Goal: Contribute content

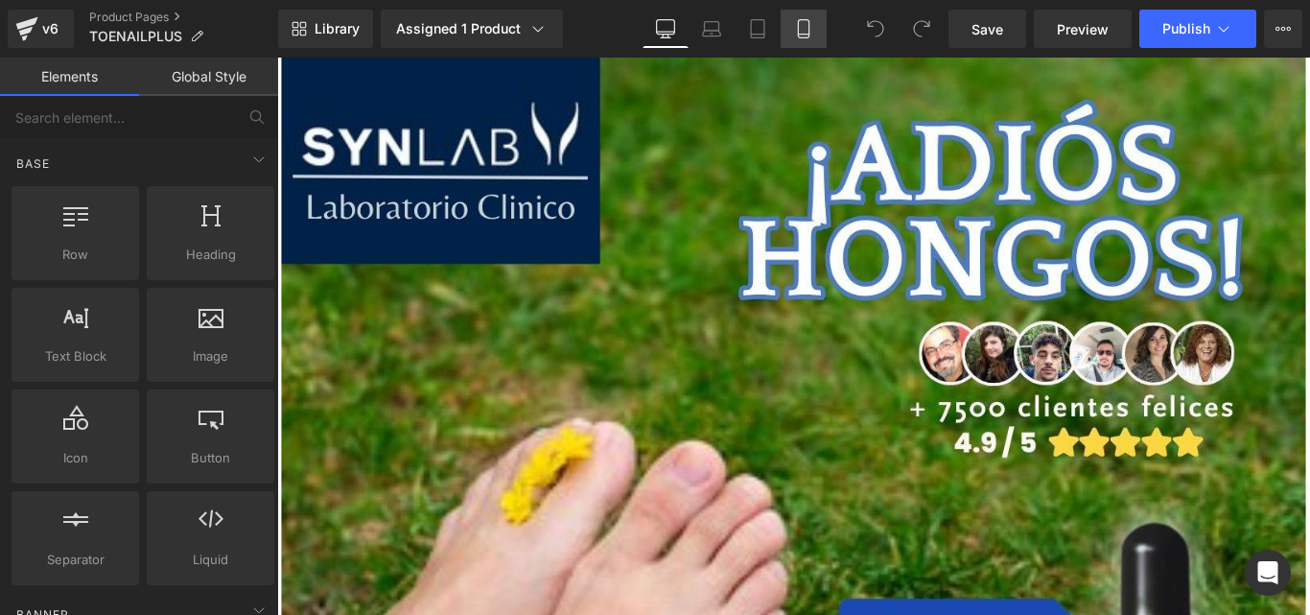
click at [802, 25] on icon at bounding box center [803, 28] width 19 height 19
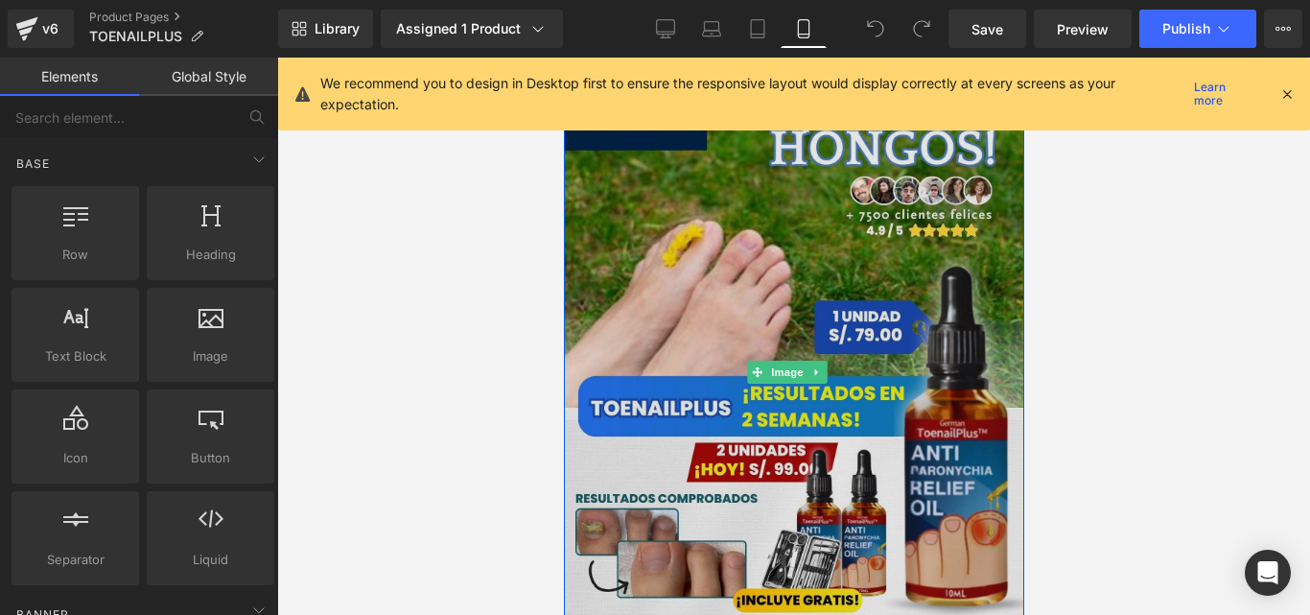
click at [788, 320] on img at bounding box center [793, 372] width 460 height 629
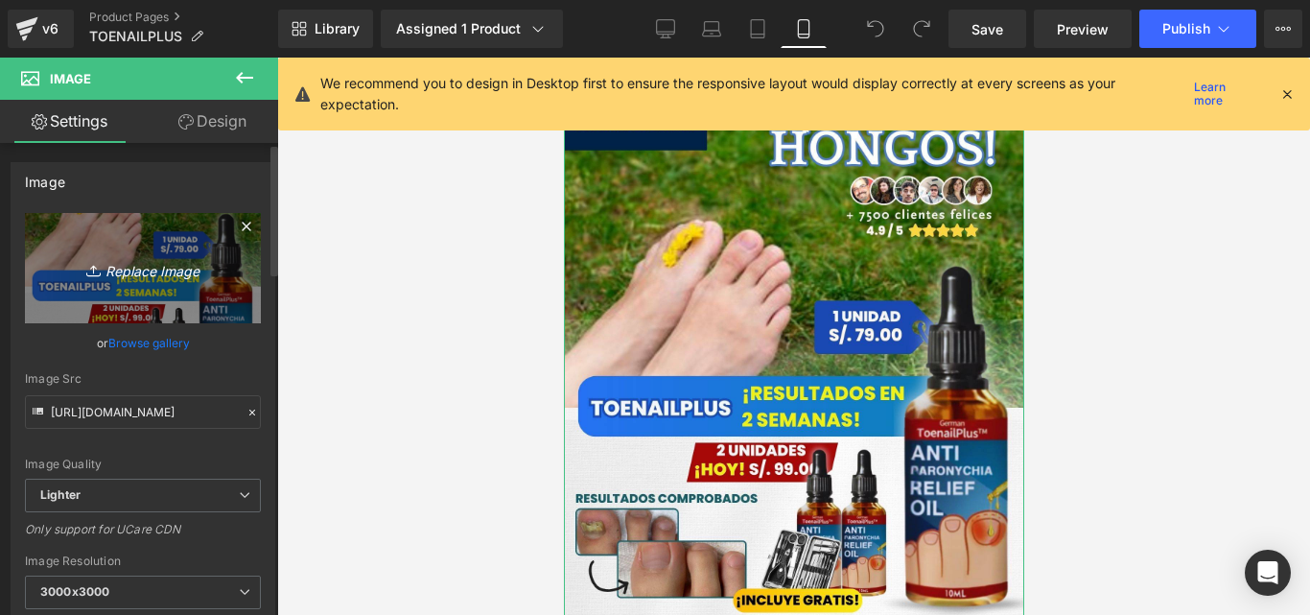
click at [141, 299] on link "Replace Image" at bounding box center [143, 268] width 236 height 110
type input "C:\fakepath\Posteo de Instagram Productos Naturales Fotográfico Verde y [PERSON…"
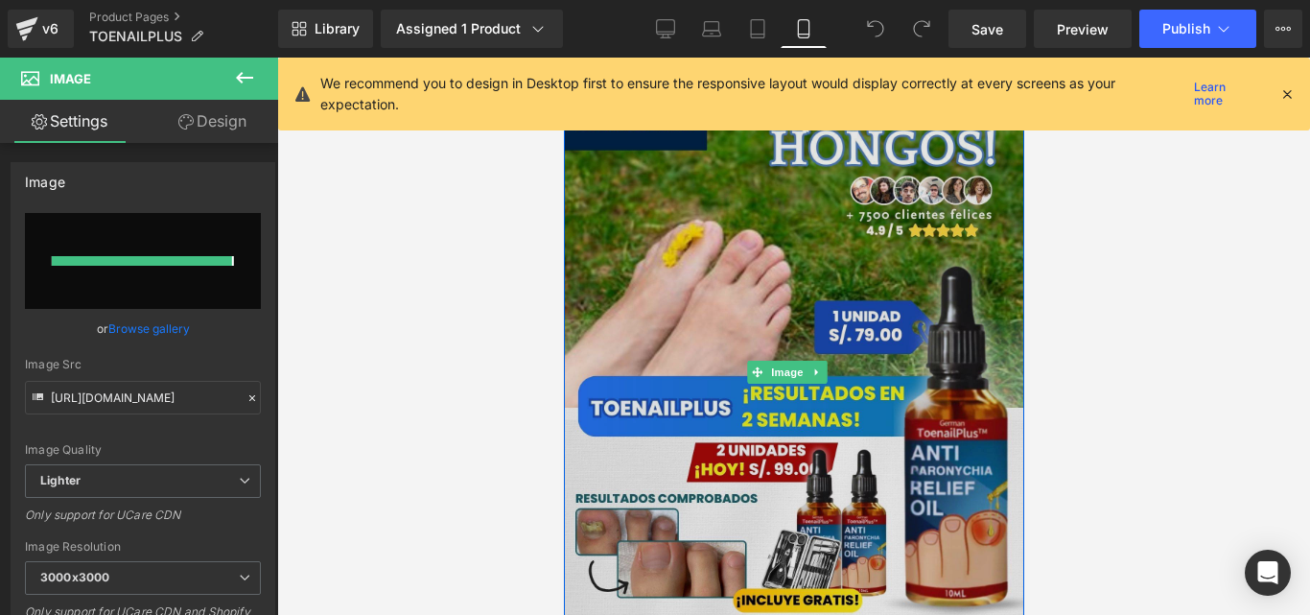
type input "https://ucarecdn.com/ccd201df-4979-4f07-8b88-a2702087b54e/-/format/auto/-/previ…"
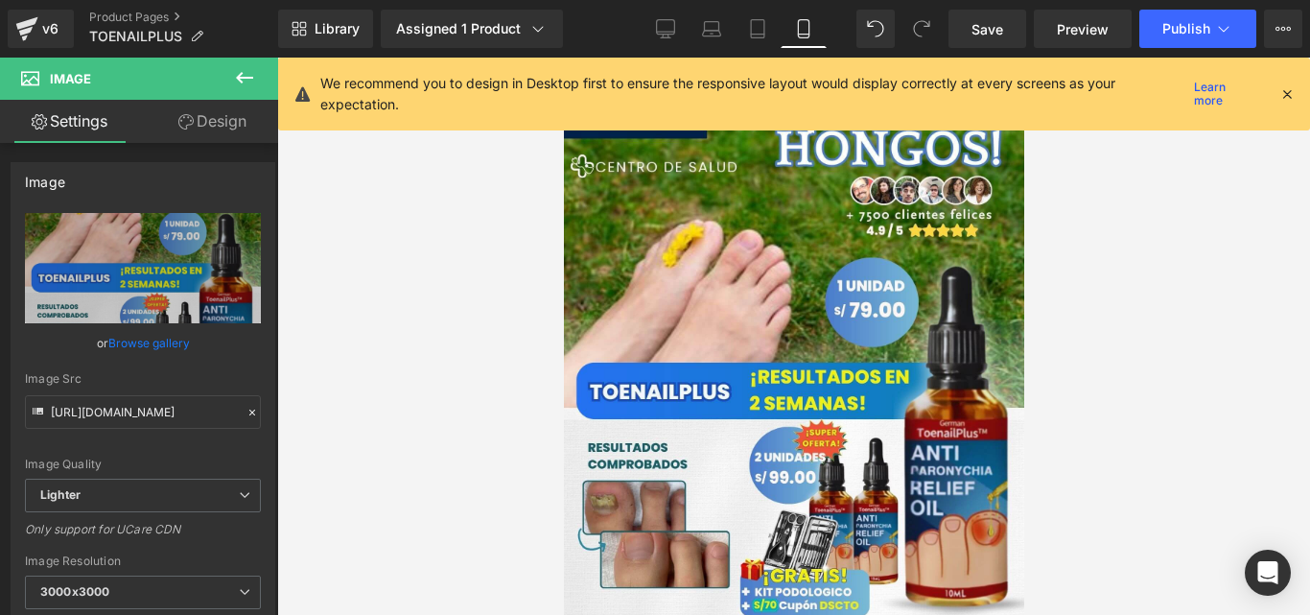
click at [1282, 91] on icon at bounding box center [1286, 93] width 17 height 17
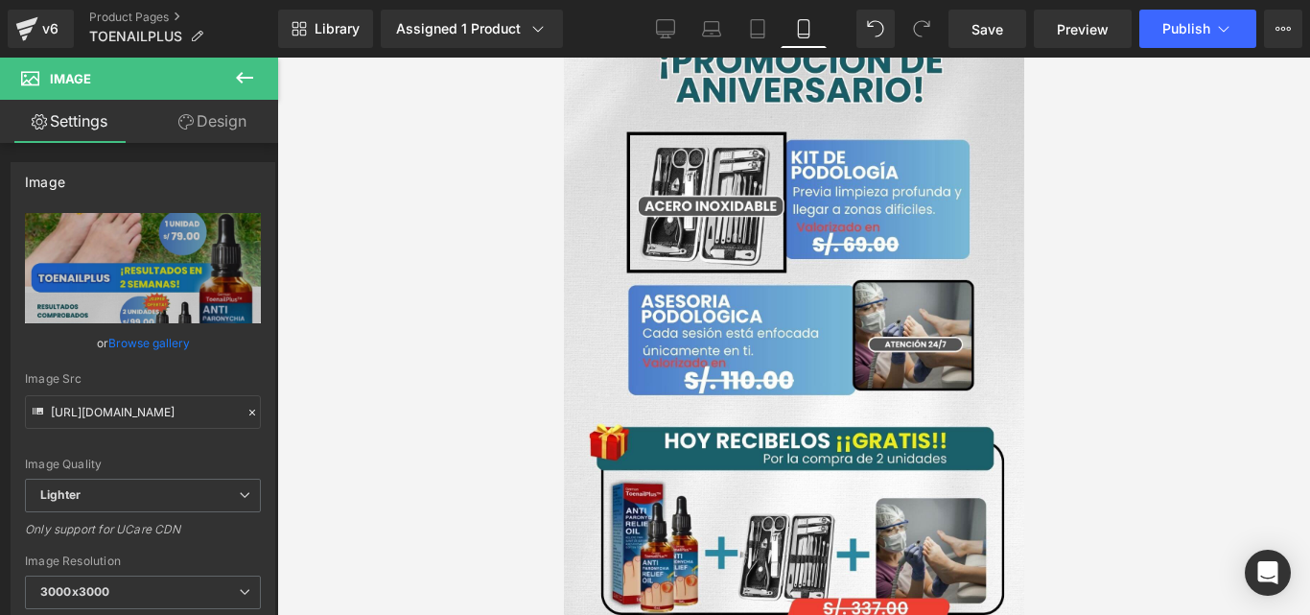
scroll to position [1368, 0]
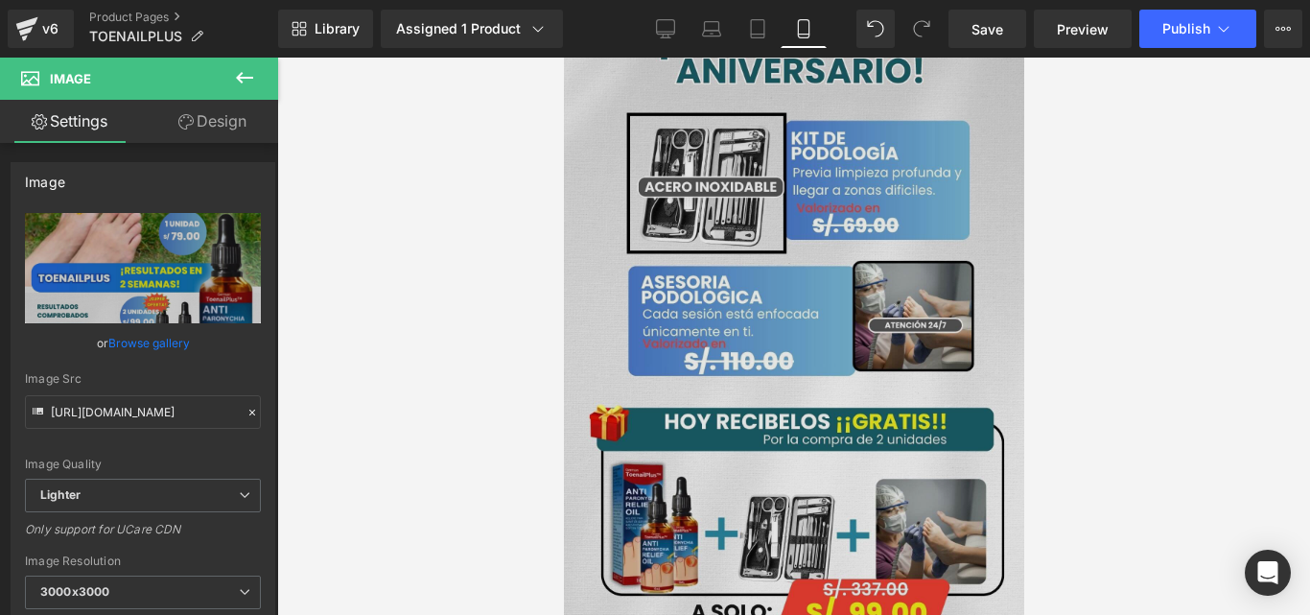
click at [811, 318] on img at bounding box center [793, 321] width 460 height 647
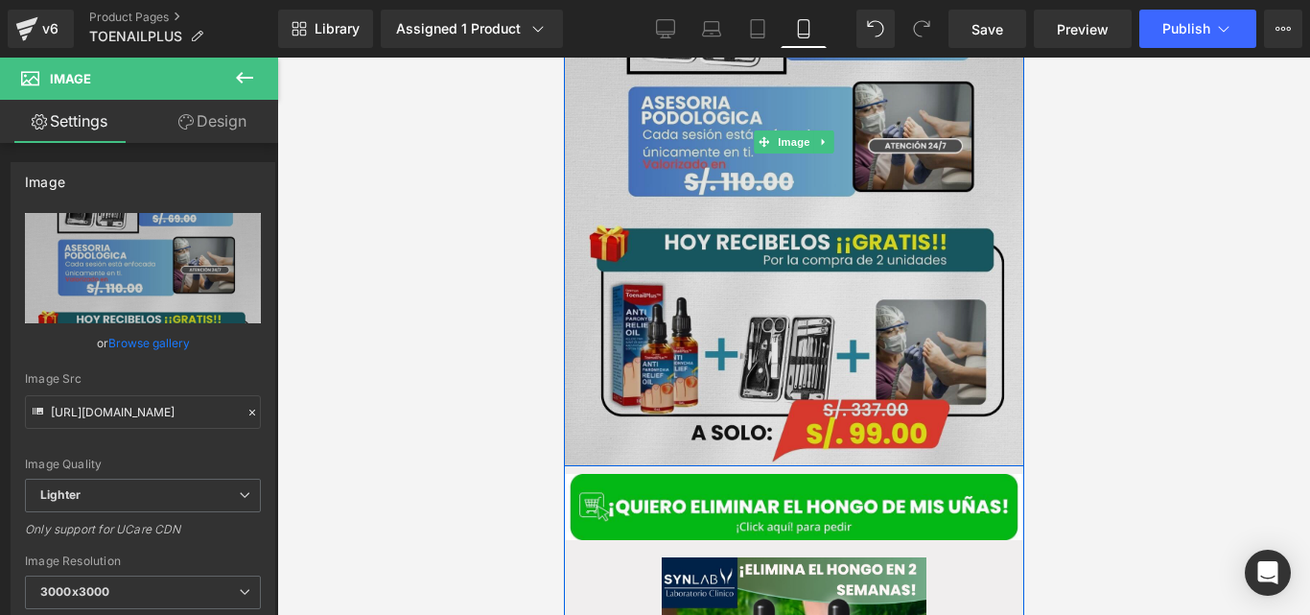
scroll to position [1555, 0]
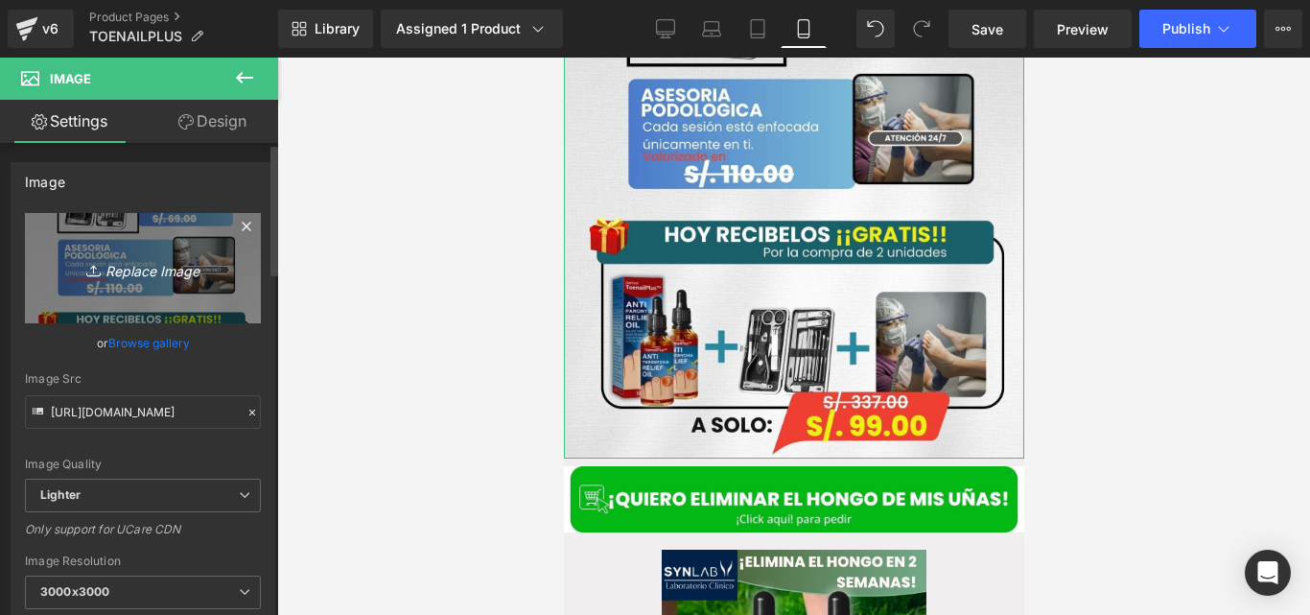
click at [116, 288] on link "Replace Image" at bounding box center [143, 268] width 236 height 110
type input "C:\fakepath\Posteo de Instagram Productos Naturales Fotográfico Verde y [PERSON…"
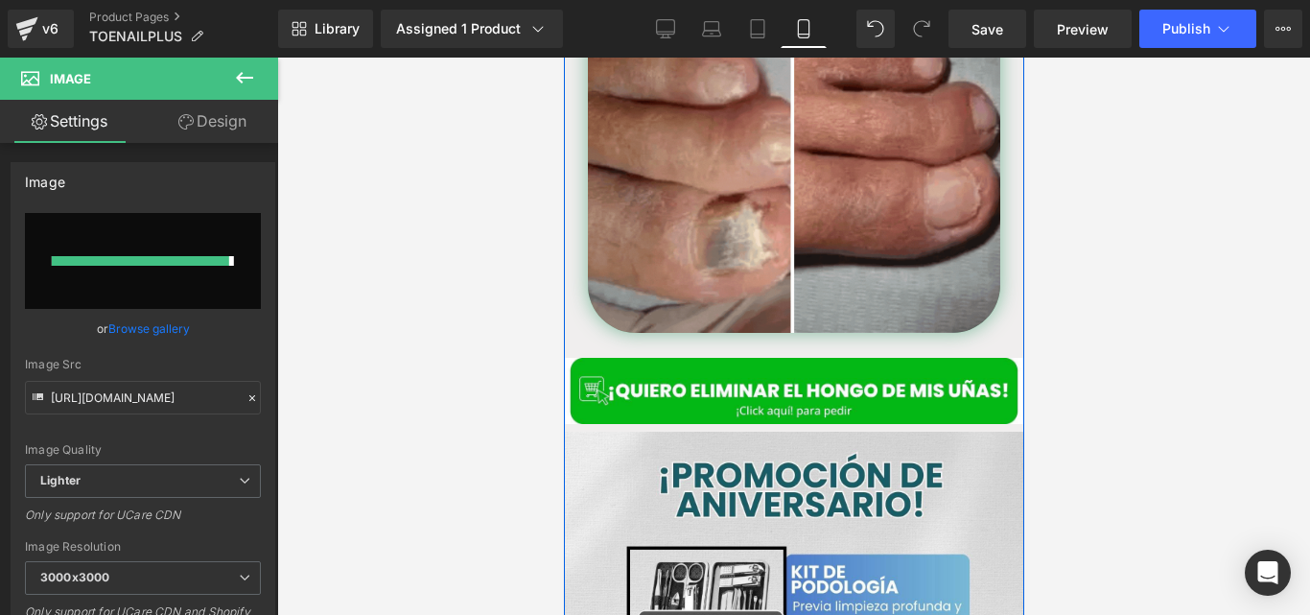
type input "https://ucarecdn.com/23700eb3-7b17-44ac-b0da-44b11994590f/-/format/auto/-/previ…"
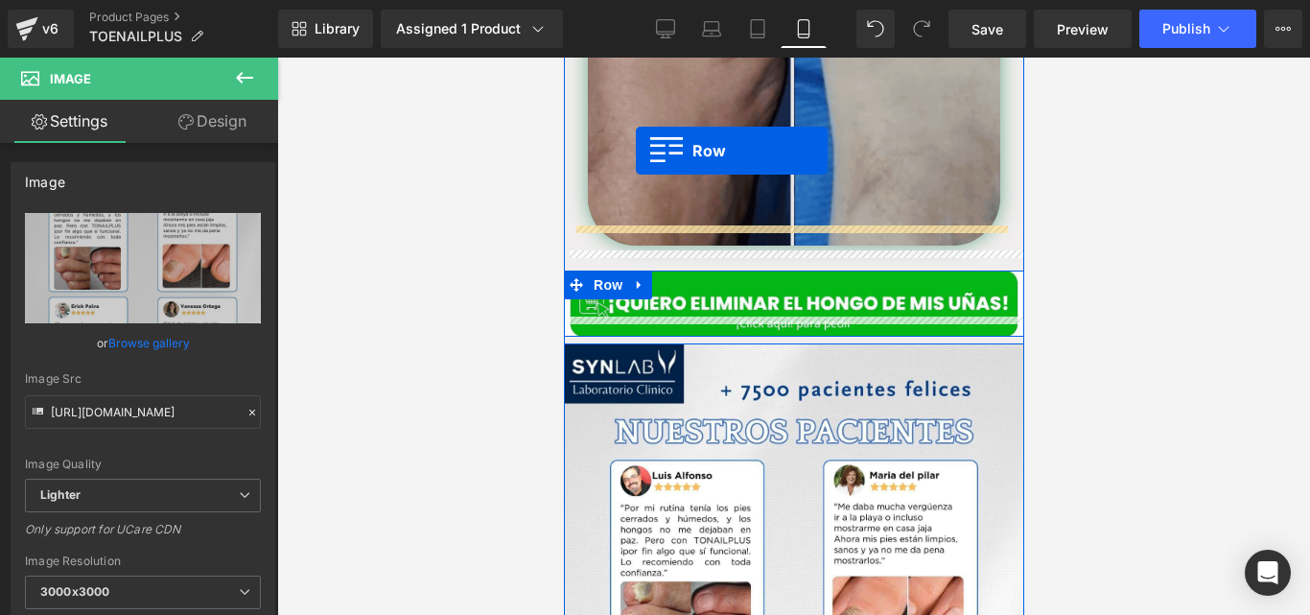
scroll to position [984, 0]
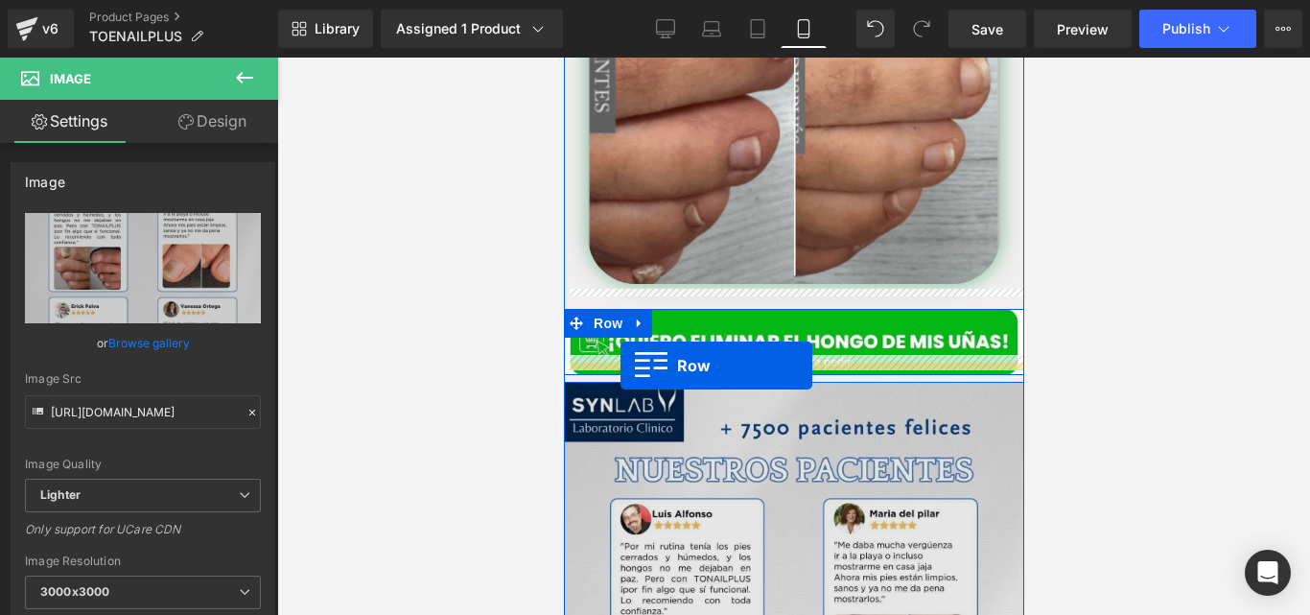
drag, startPoint x: 606, startPoint y: 244, endPoint x: 619, endPoint y: 365, distance: 121.5
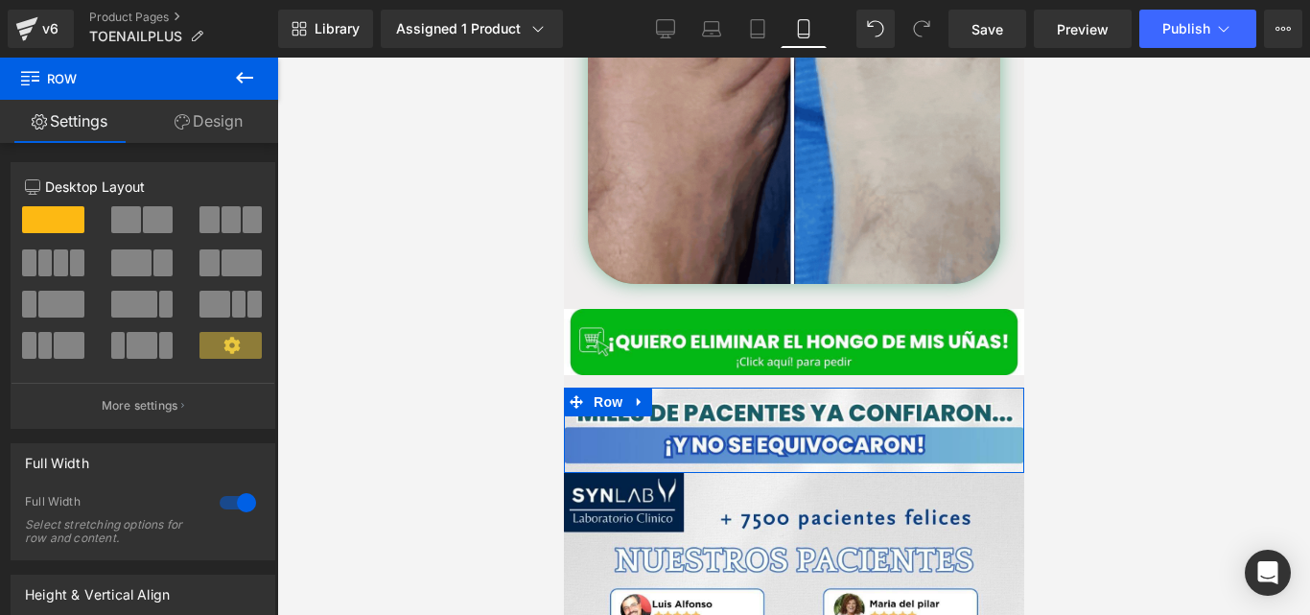
click at [1181, 342] on div at bounding box center [793, 336] width 1033 height 557
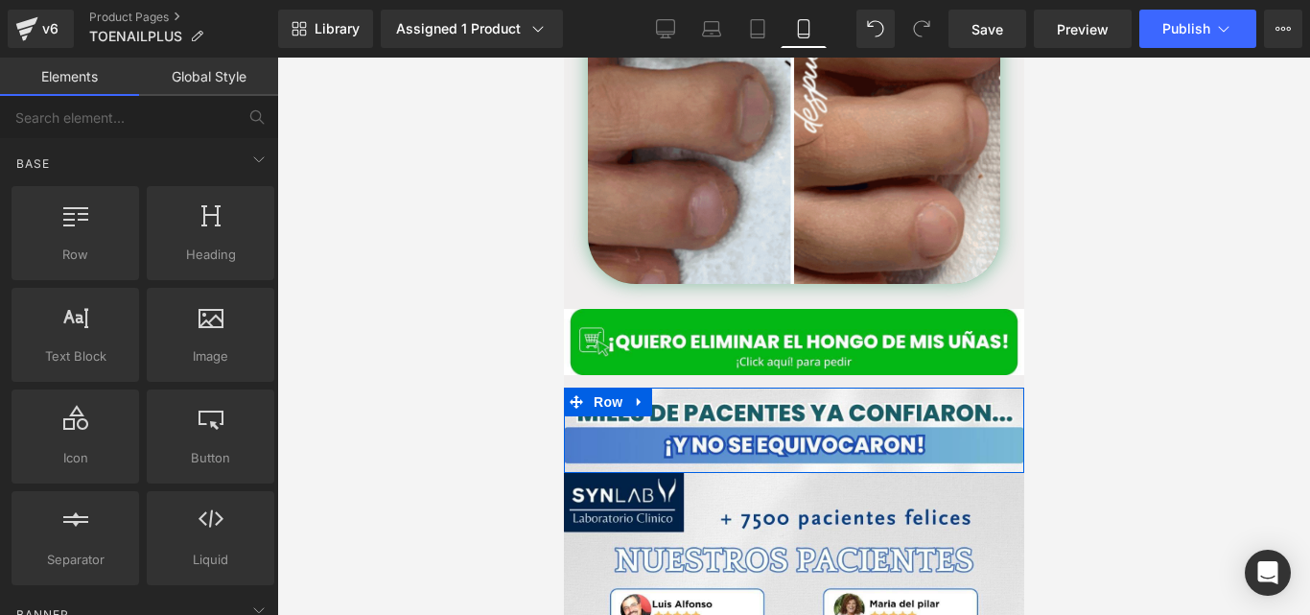
click at [514, 263] on div at bounding box center [793, 336] width 1033 height 557
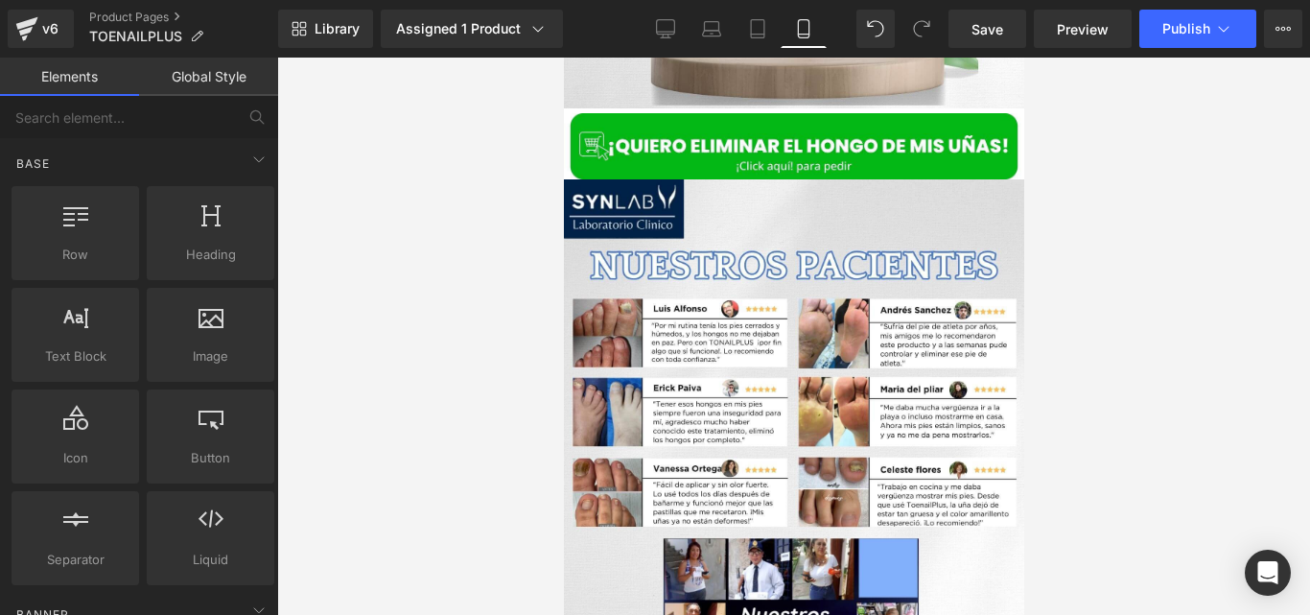
scroll to position [5263, 0]
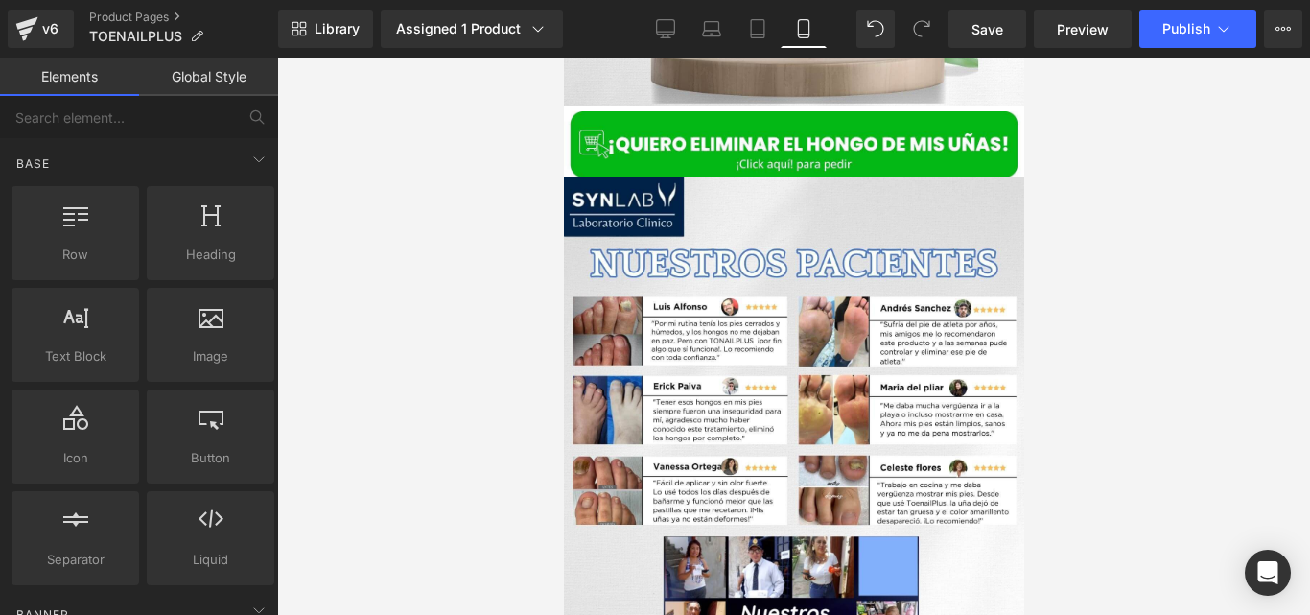
click at [772, 349] on img at bounding box center [793, 455] width 460 height 557
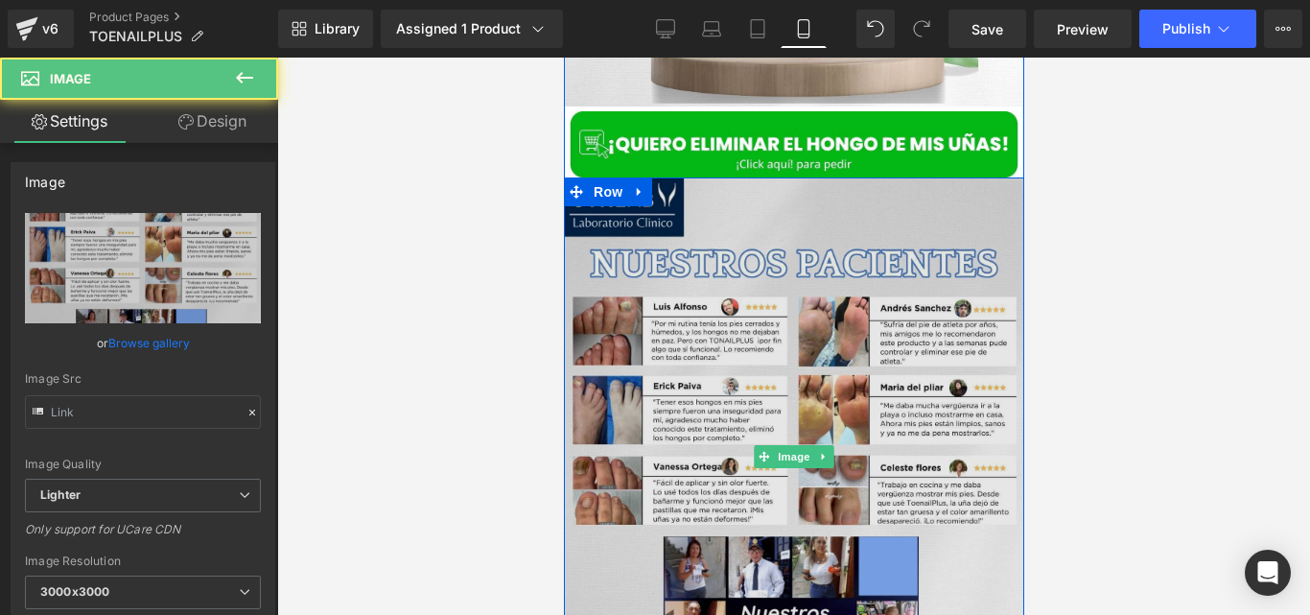
type input "https://ucarecdn.com/20dba2fe-5636-474b-9cea-1d15cec77655/-/format/auto/-/previ…"
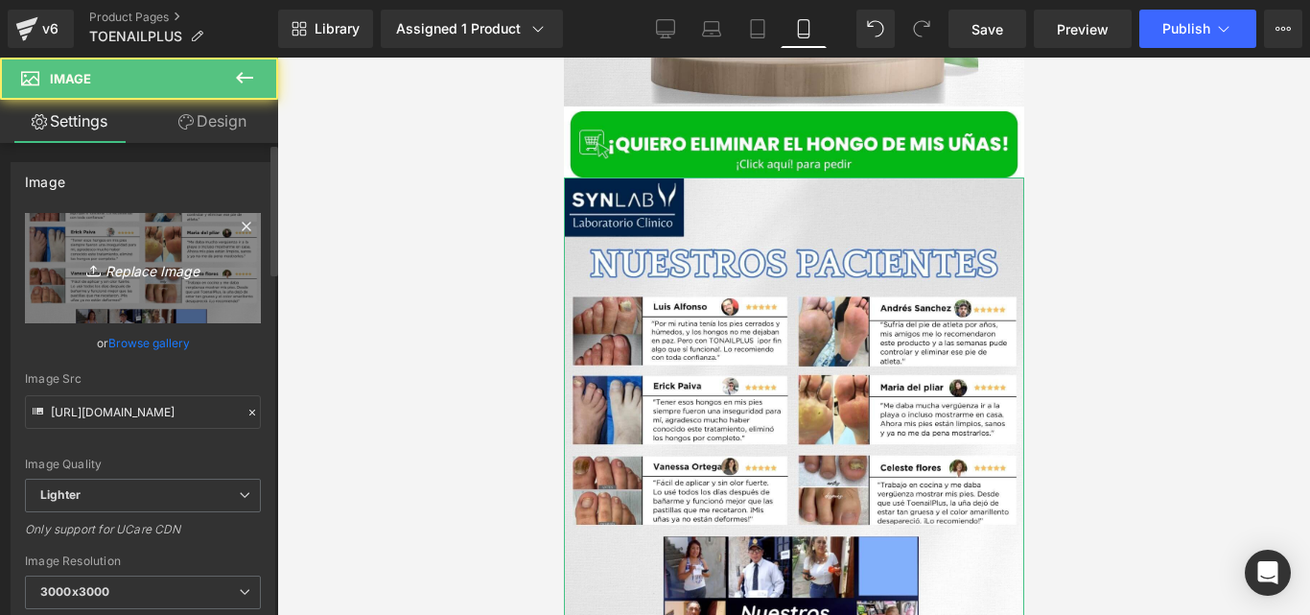
click at [122, 278] on icon "Replace Image" at bounding box center [142, 268] width 153 height 24
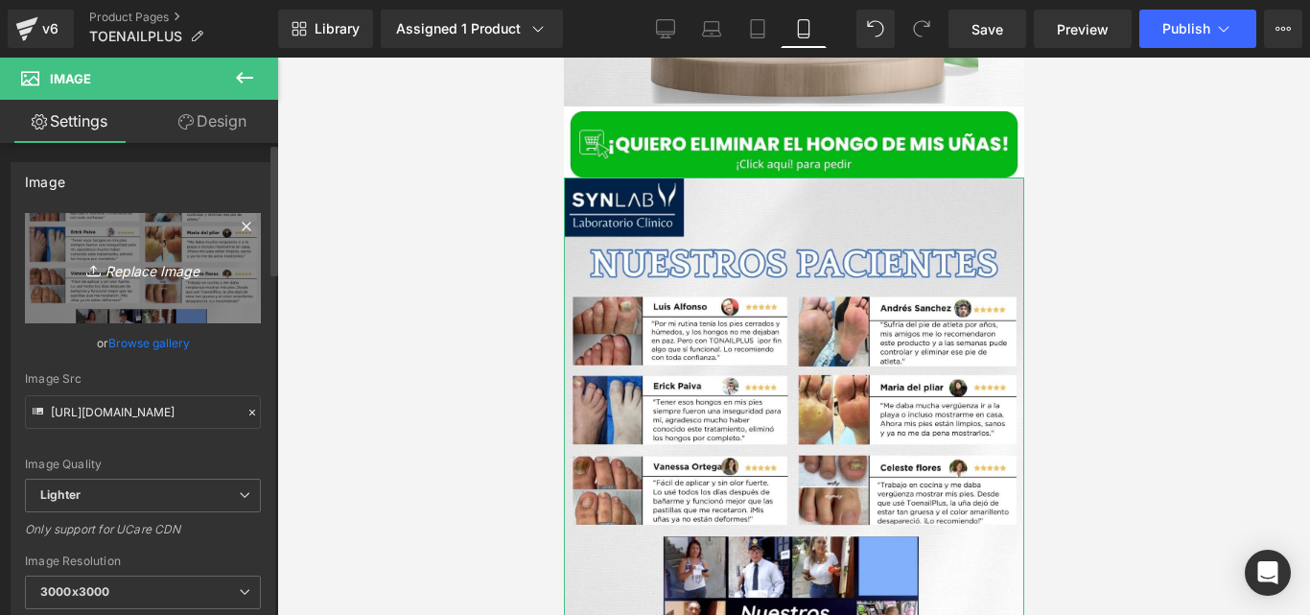
type input "C:\fakepath\Posteo de Instagram Productos Naturales Fotográfico Verde y Blanco …"
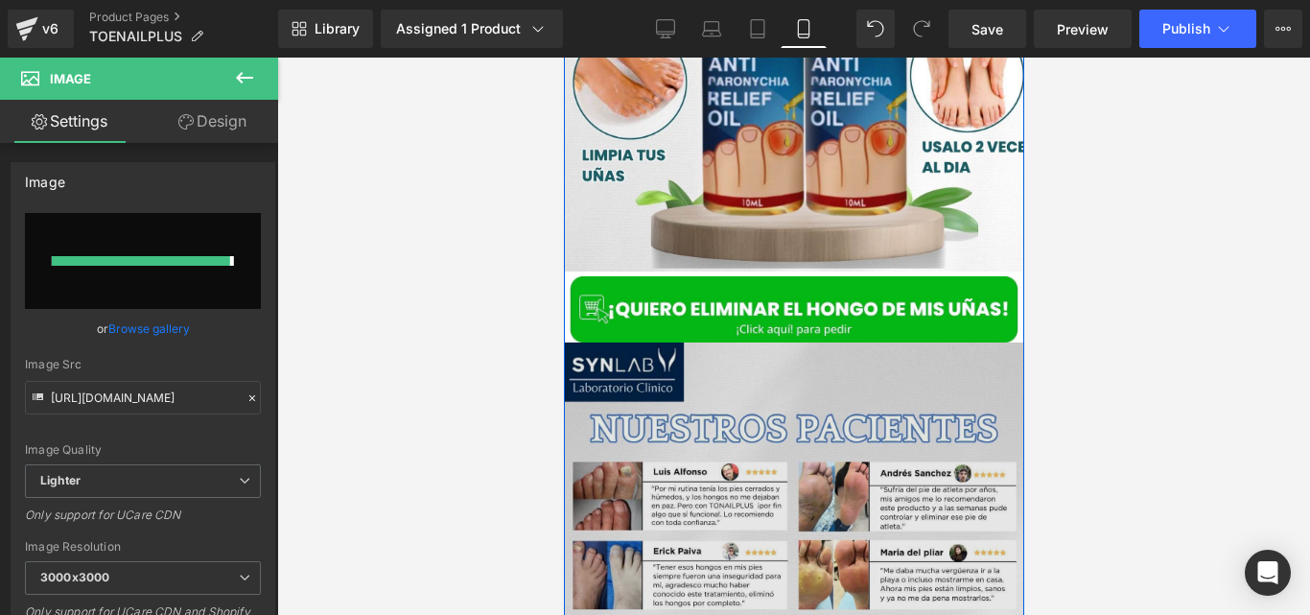
type input "https://ucarecdn.com/b8476641-0d9a-407c-b973-81811bbb102d/-/format/auto/-/previ…"
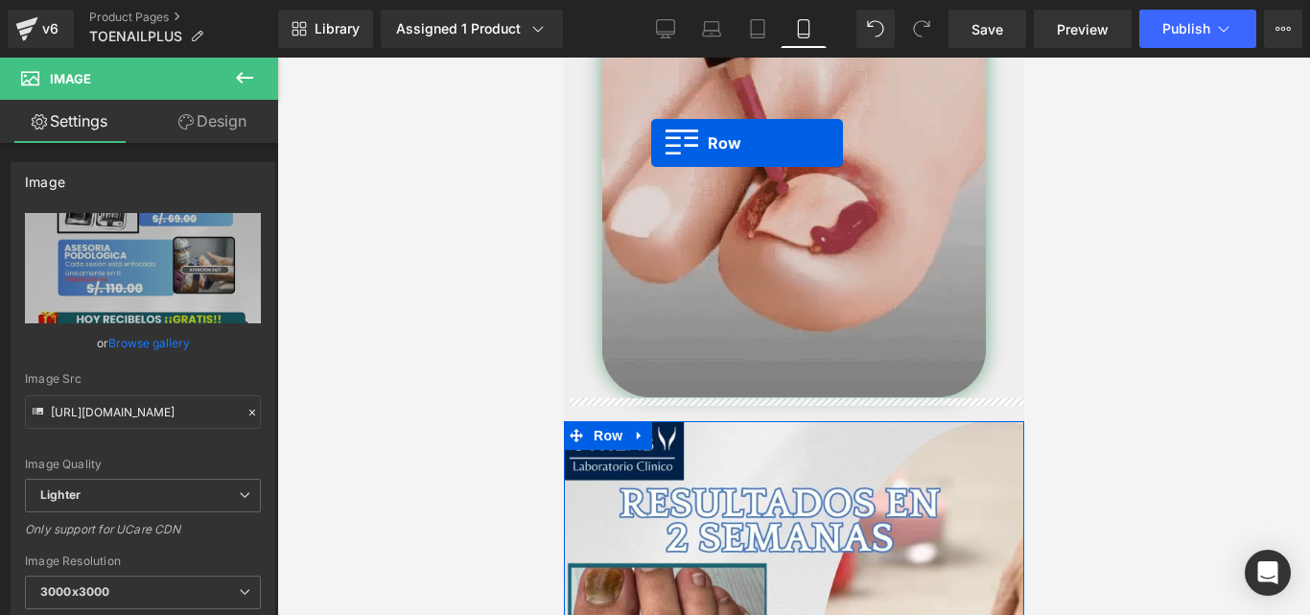
scroll to position [3682, 0]
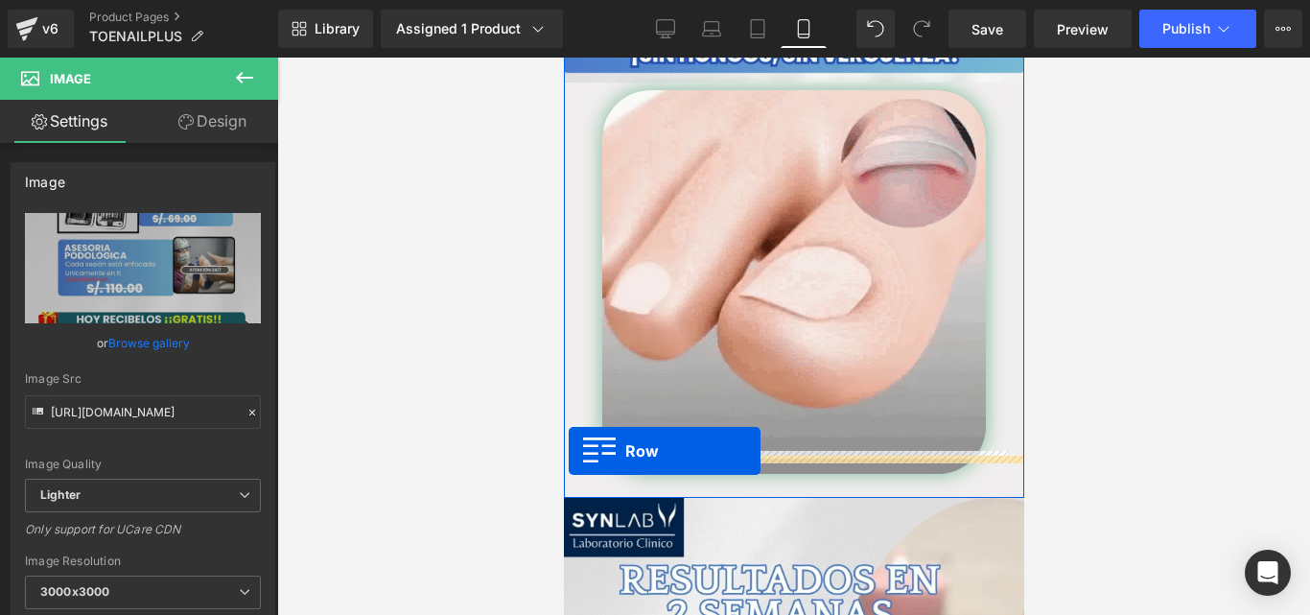
drag, startPoint x: 606, startPoint y: 259, endPoint x: 567, endPoint y: 451, distance: 195.7
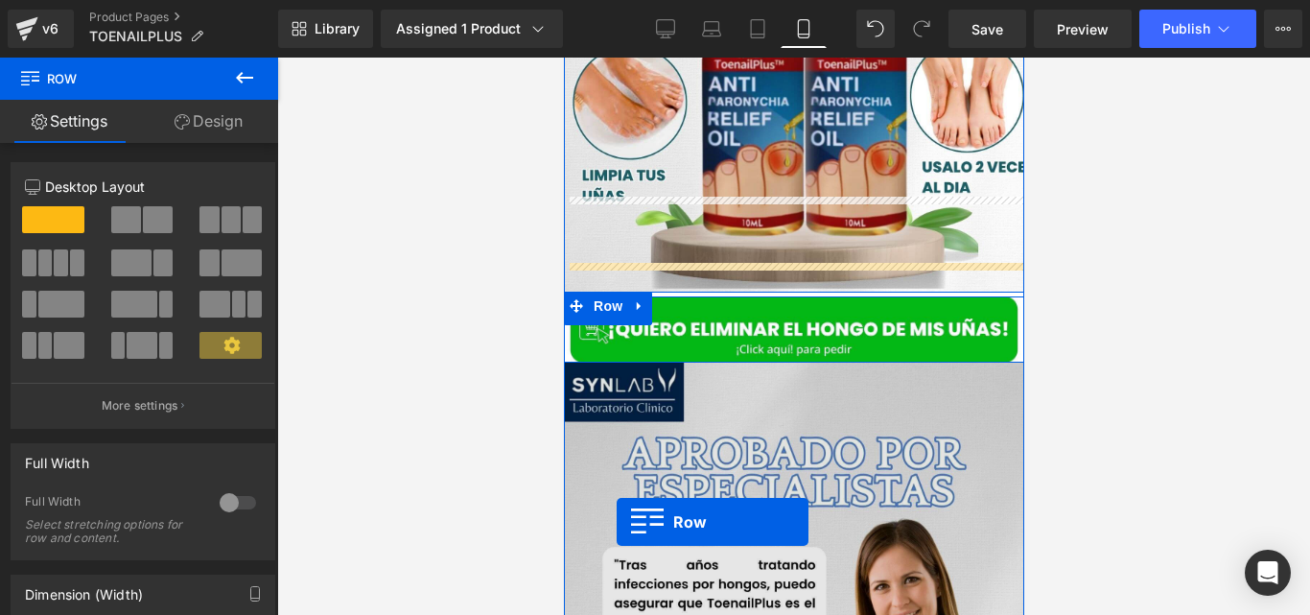
scroll to position [5273, 0]
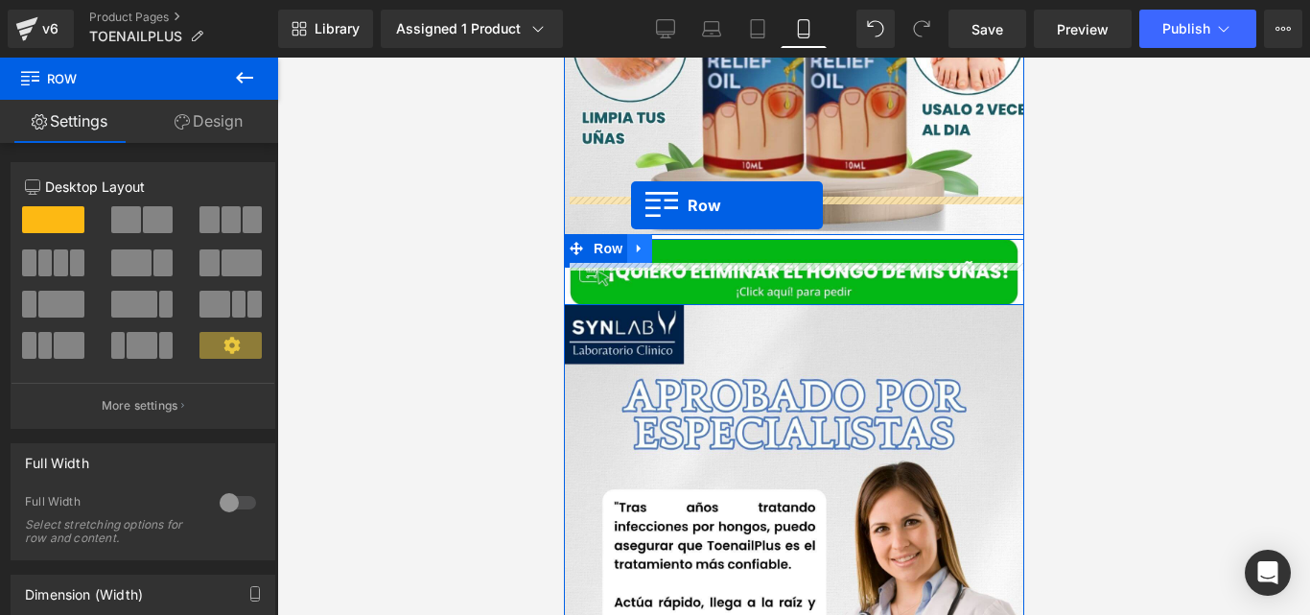
drag, startPoint x: 599, startPoint y: 147, endPoint x: 630, endPoint y: 205, distance: 66.0
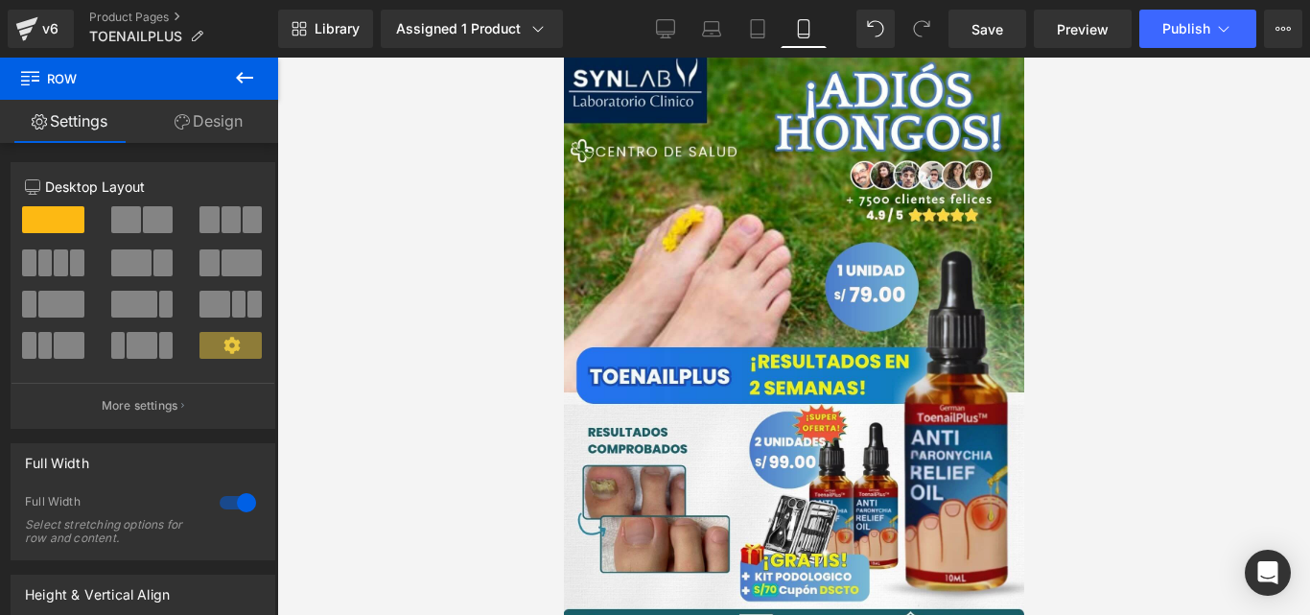
scroll to position [0, 0]
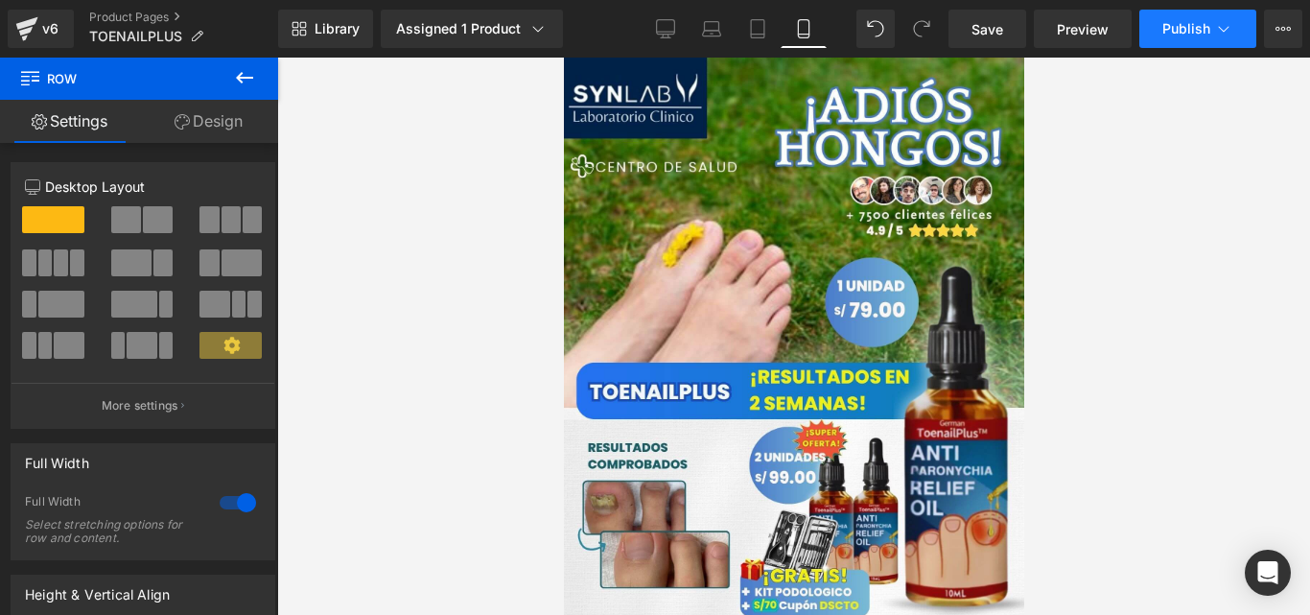
click at [1172, 47] on button "Publish" at bounding box center [1197, 29] width 117 height 38
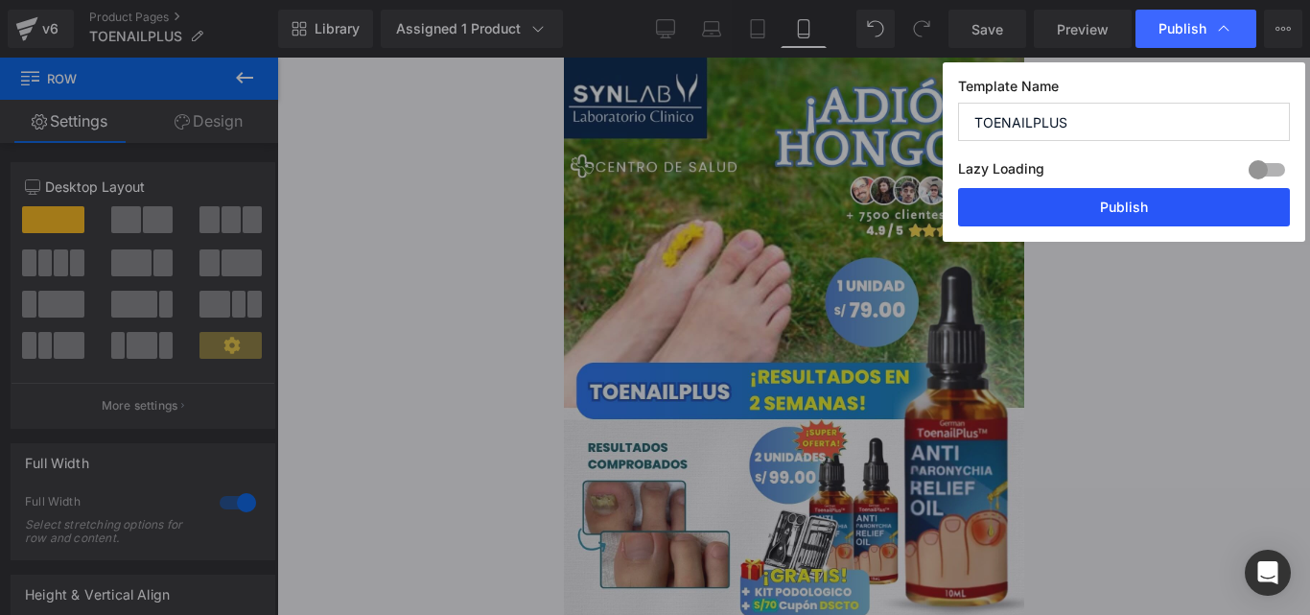
click at [1044, 211] on button "Publish" at bounding box center [1124, 207] width 332 height 38
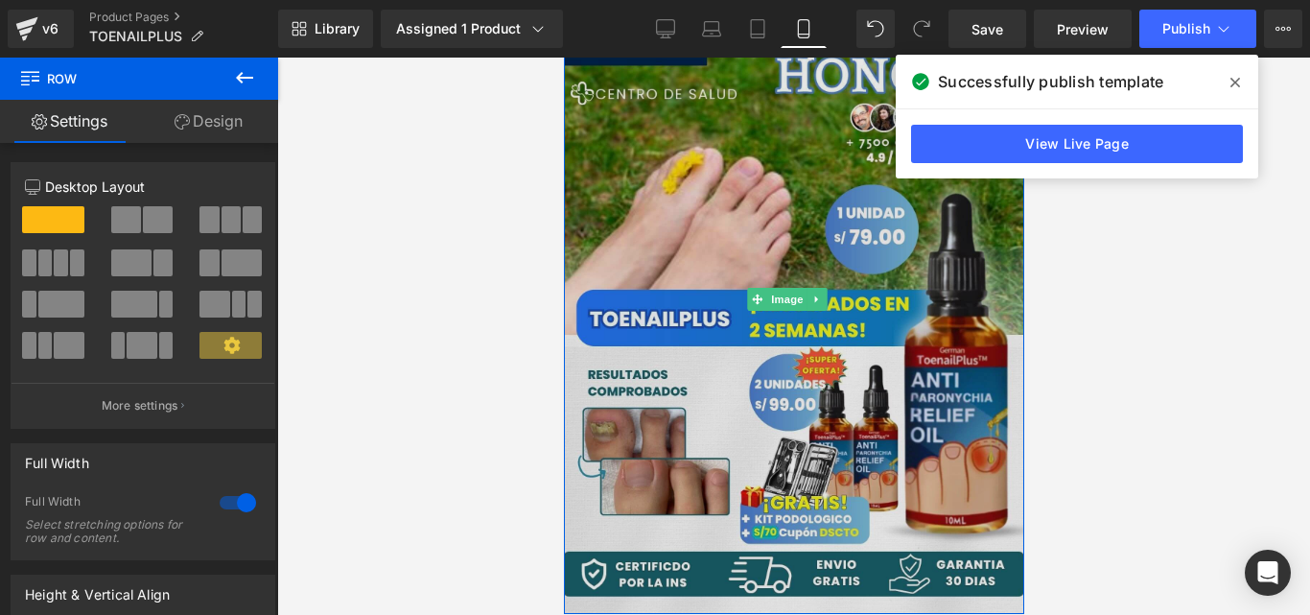
scroll to position [74, 0]
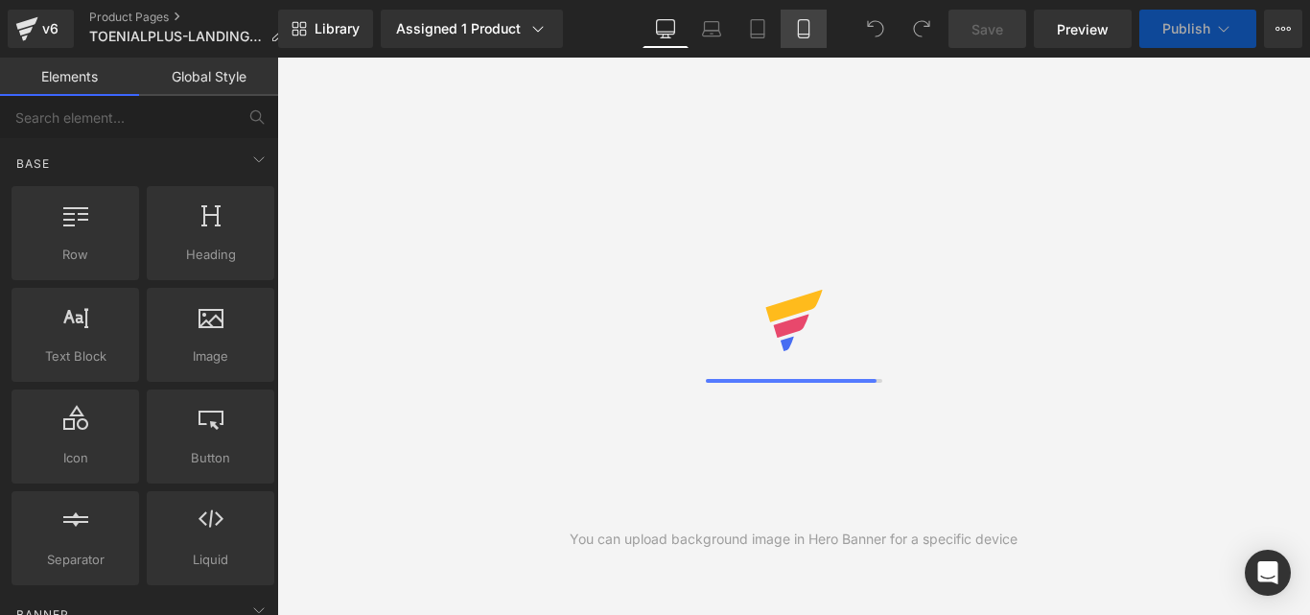
click at [808, 37] on icon at bounding box center [803, 29] width 11 height 18
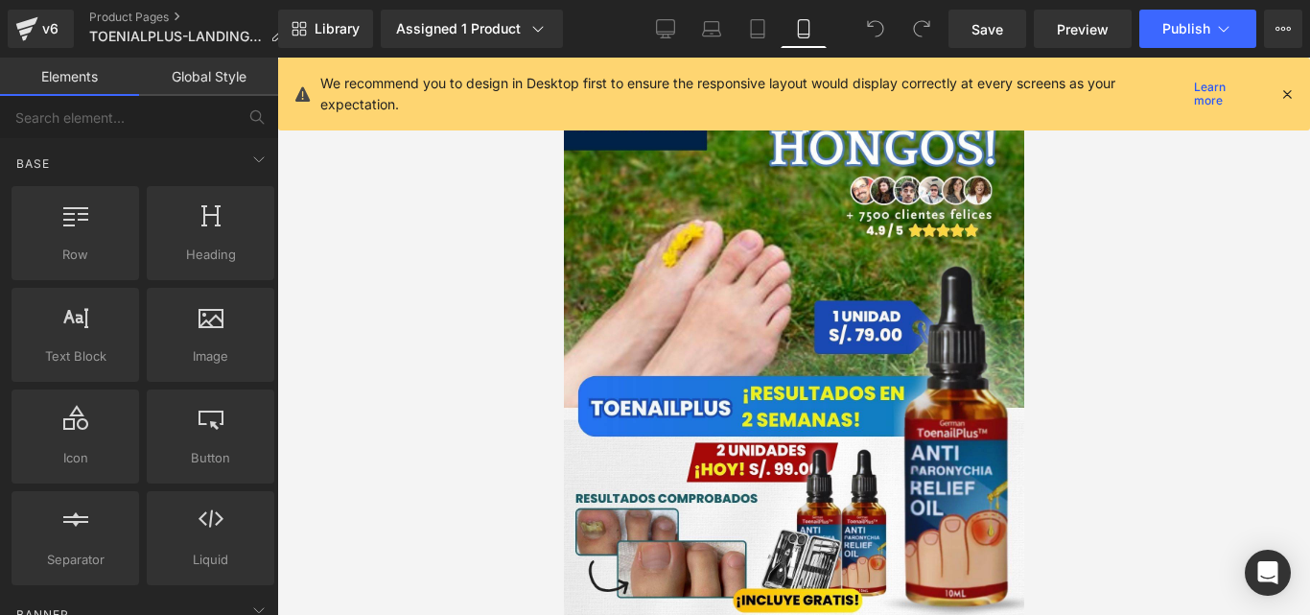
click at [1280, 105] on div "We recommend you to design in Desktop first to ensure the responsive layout wou…" at bounding box center [807, 94] width 974 height 42
click at [1290, 99] on icon at bounding box center [1286, 93] width 17 height 17
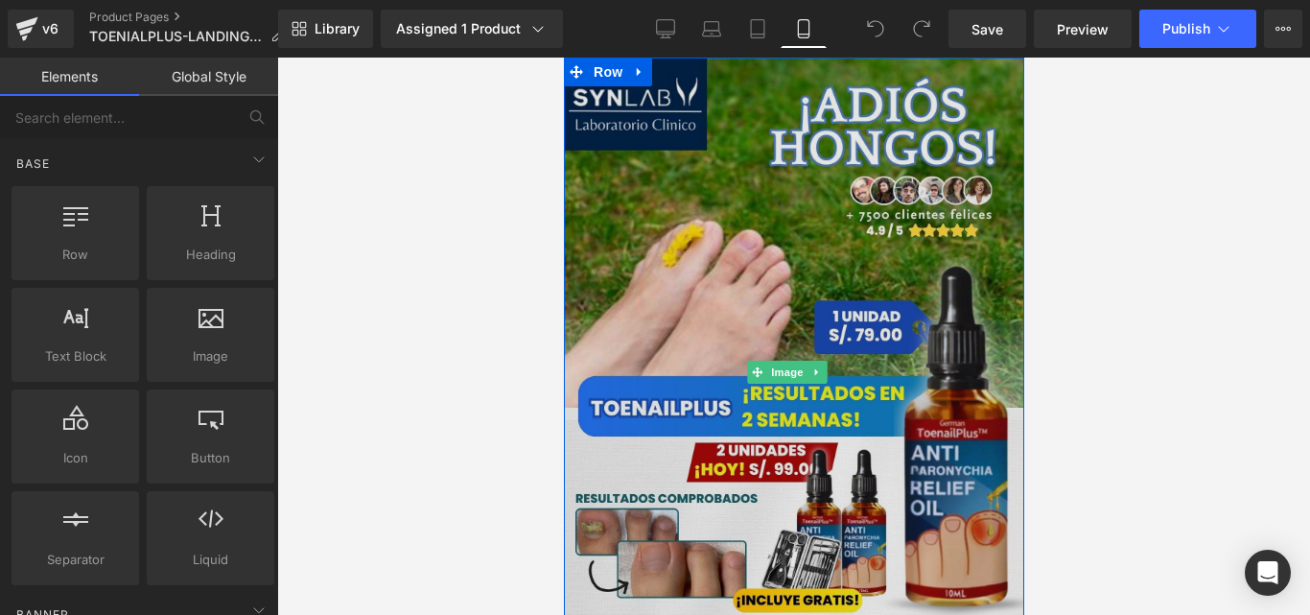
click at [849, 215] on img at bounding box center [793, 372] width 460 height 629
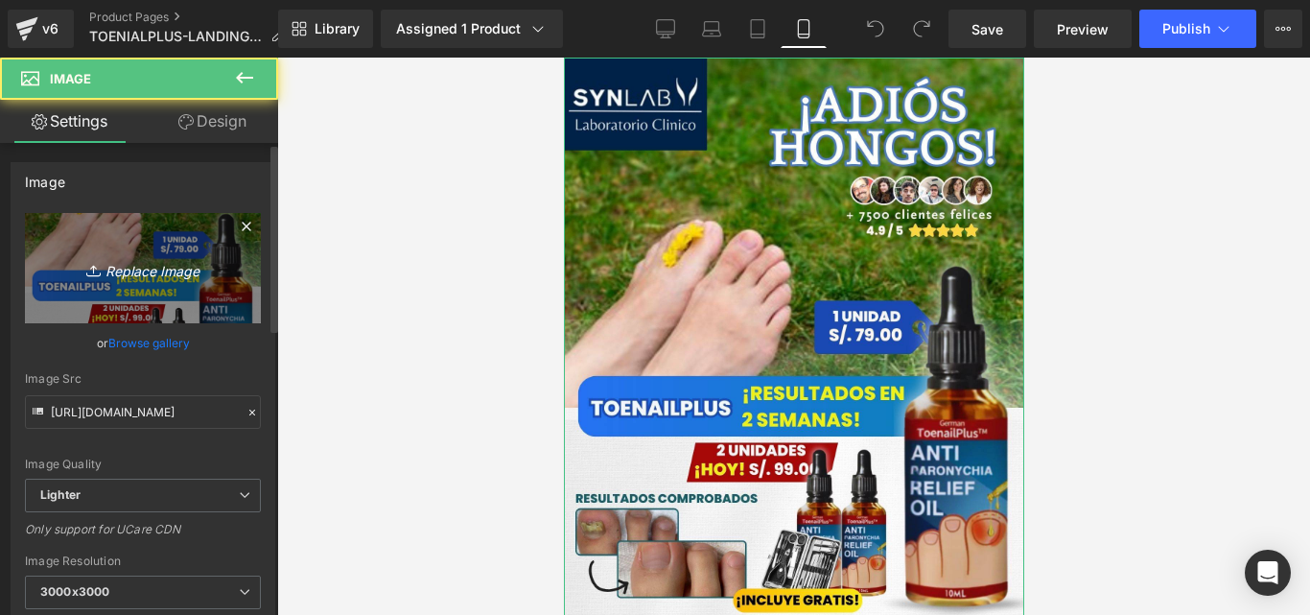
click at [201, 267] on icon "Replace Image" at bounding box center [142, 268] width 153 height 24
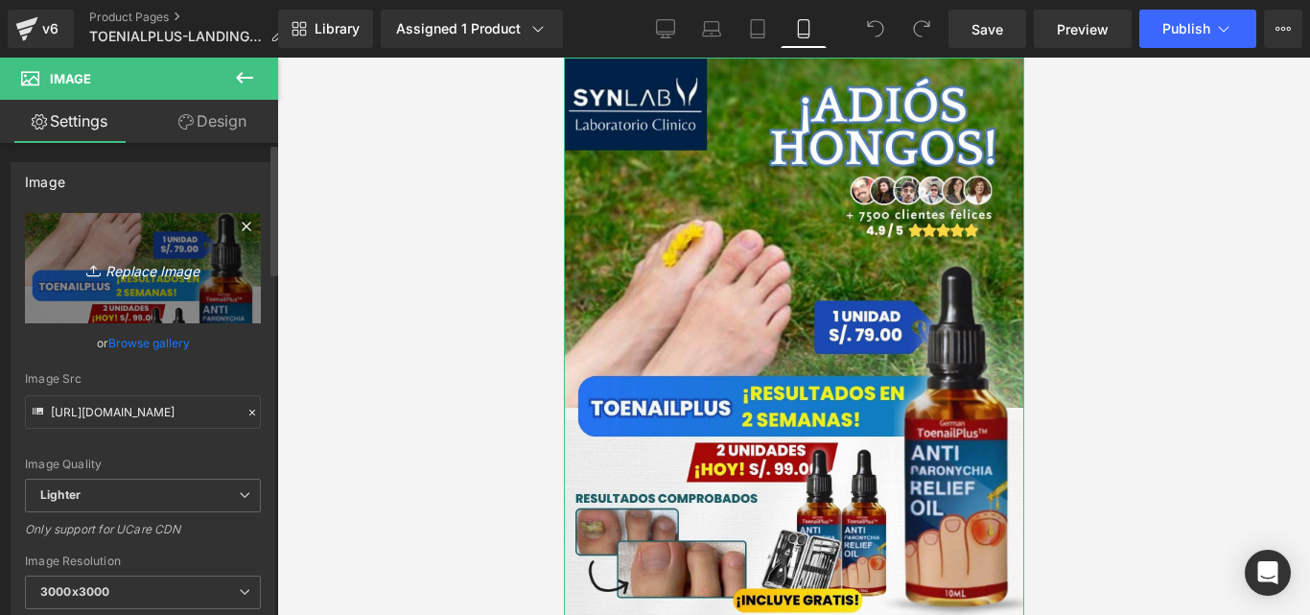
type input "C:\fakepath\Posteo de Instagram Productos Naturales Fotográfico Verde y [PERSON…"
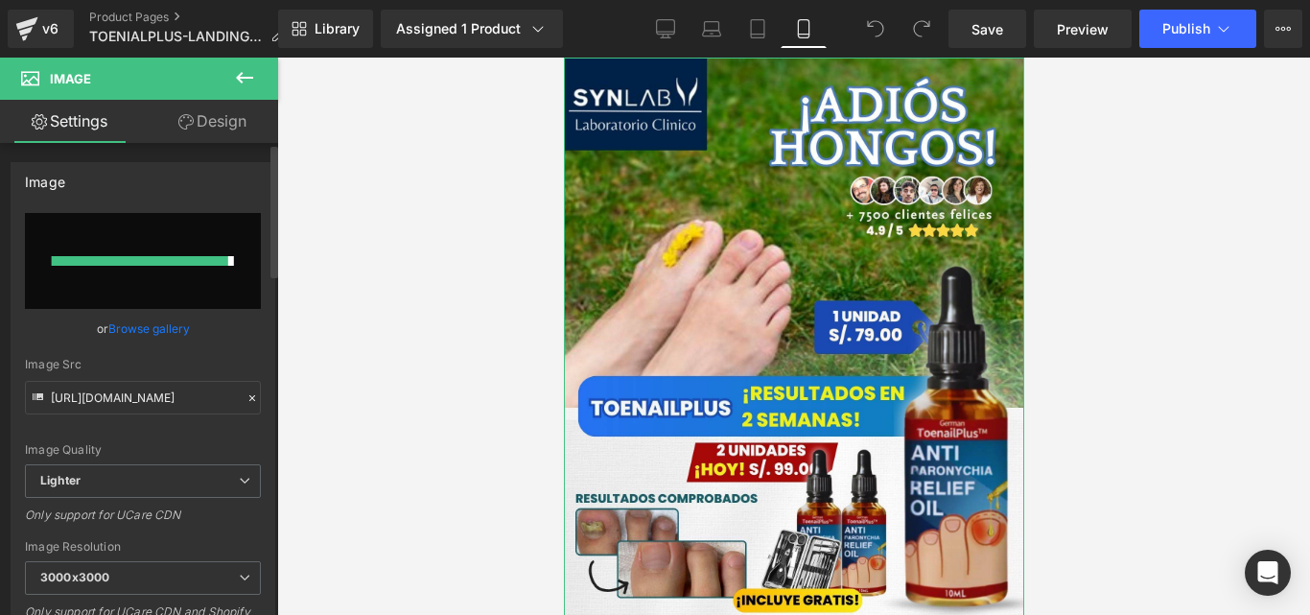
type input "[URL][DOMAIN_NAME]"
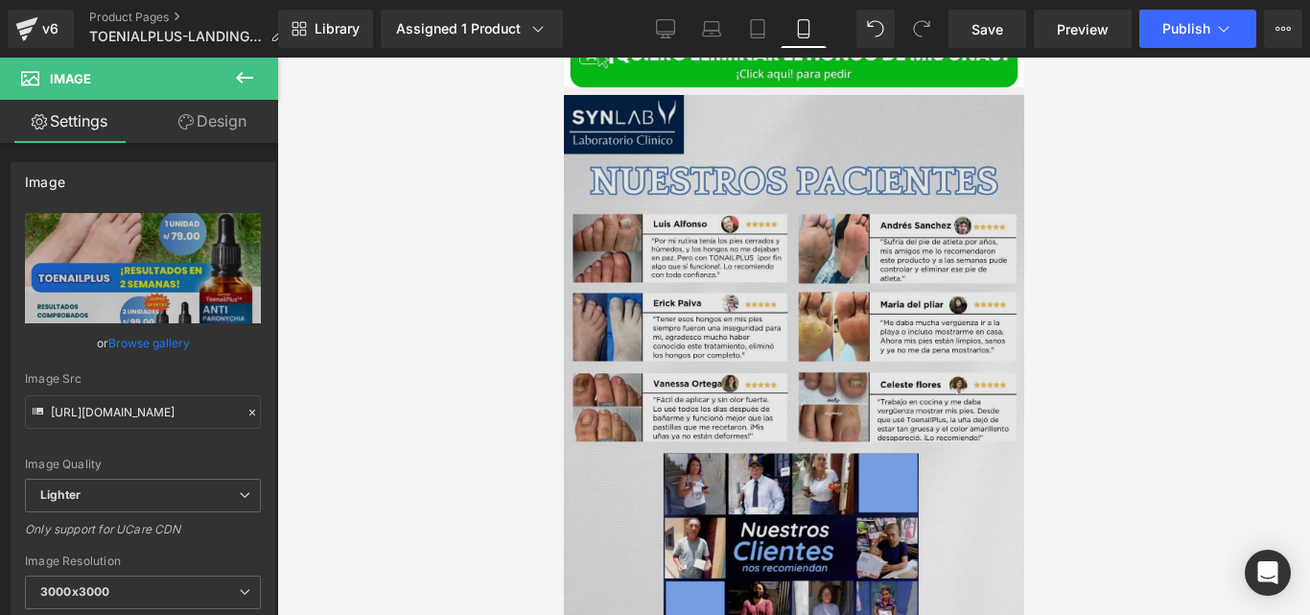
scroll to position [1276, 0]
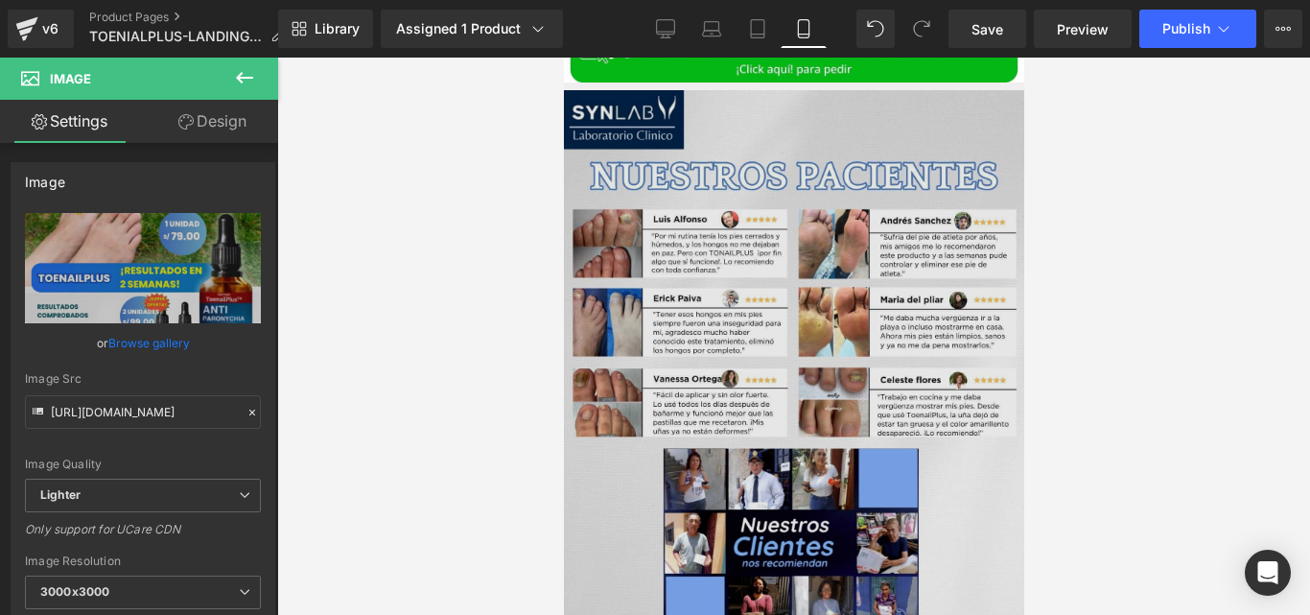
click at [808, 324] on img at bounding box center [793, 368] width 460 height 557
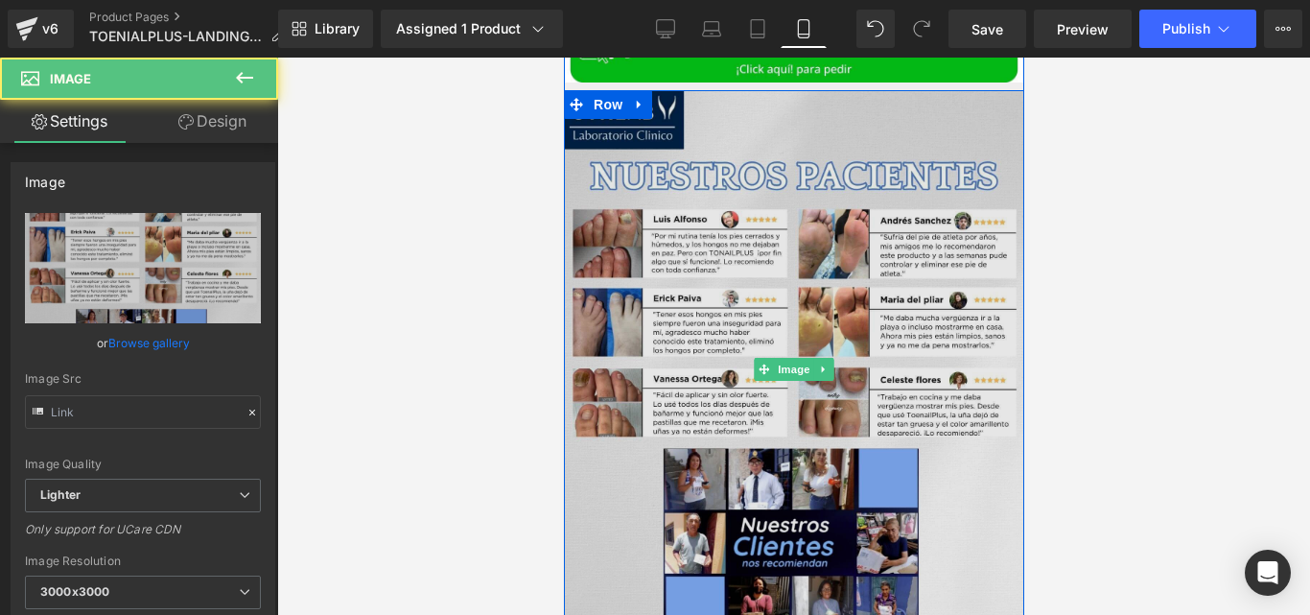
type input "[URL][DOMAIN_NAME]"
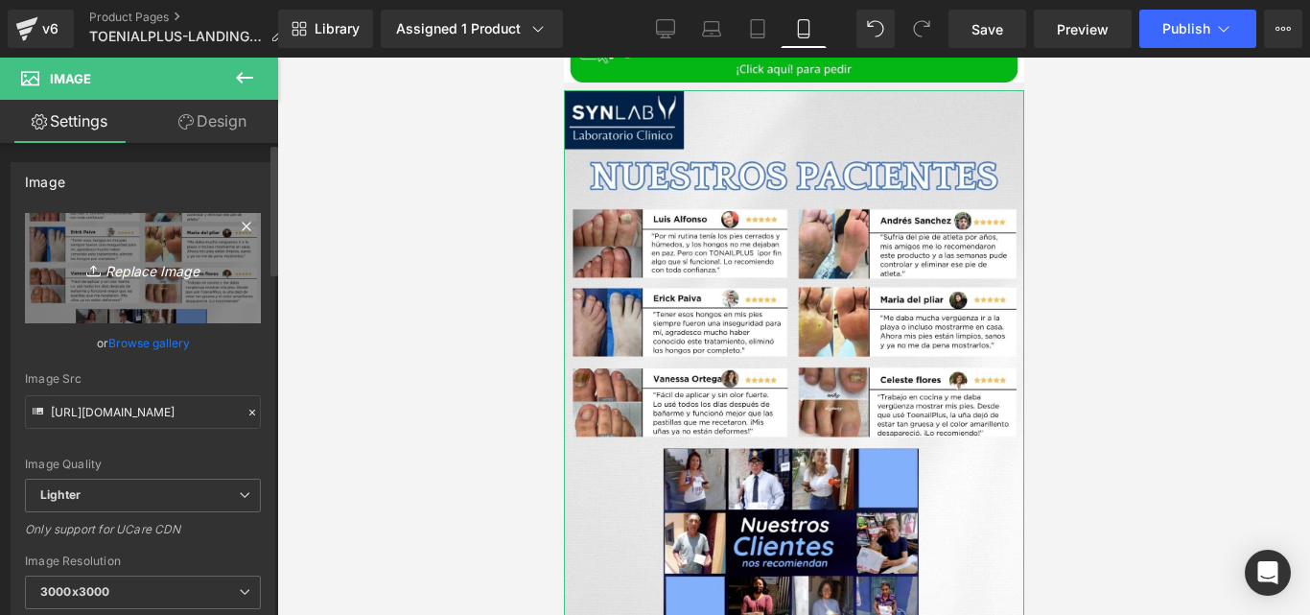
click at [151, 269] on icon "Replace Image" at bounding box center [142, 268] width 153 height 24
type input "C:\fakepath\Posteo de Instagram Productos Naturales Fotográfico Verde y [PERSON…"
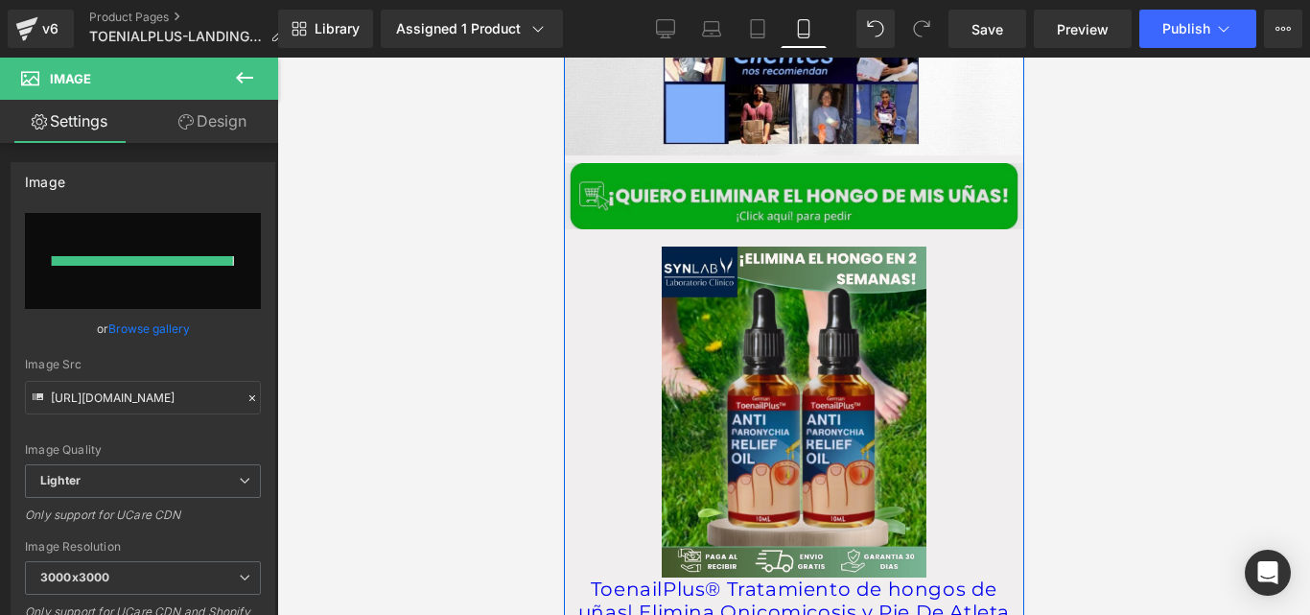
type input "[URL][DOMAIN_NAME]"
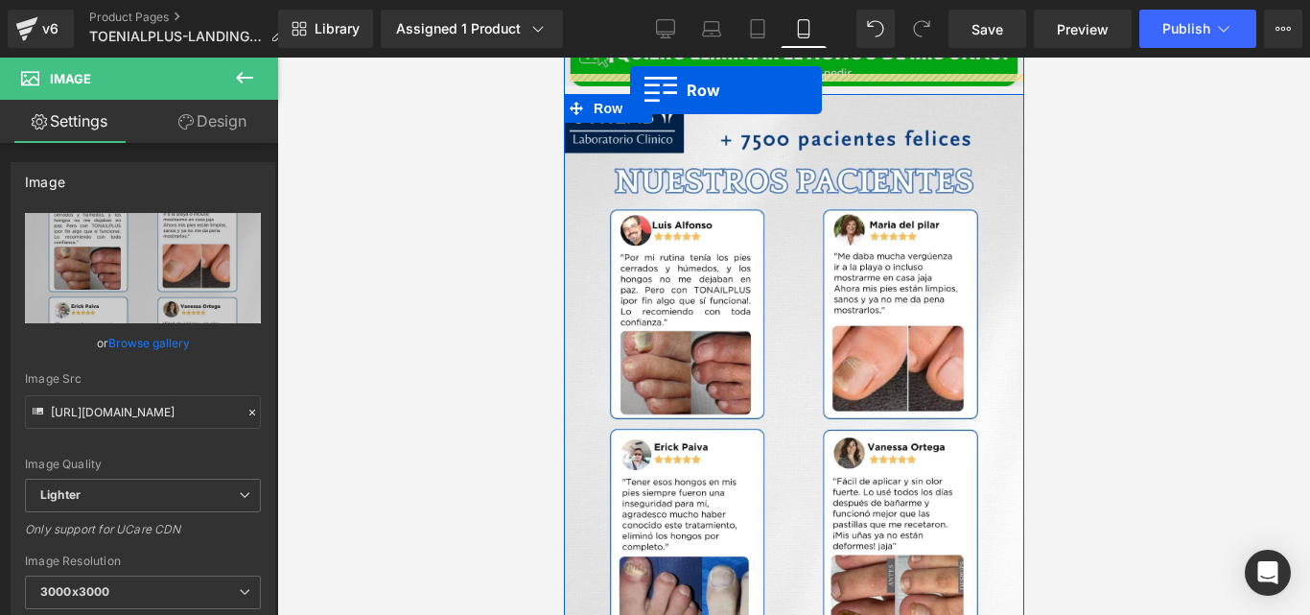
scroll to position [1157, 0]
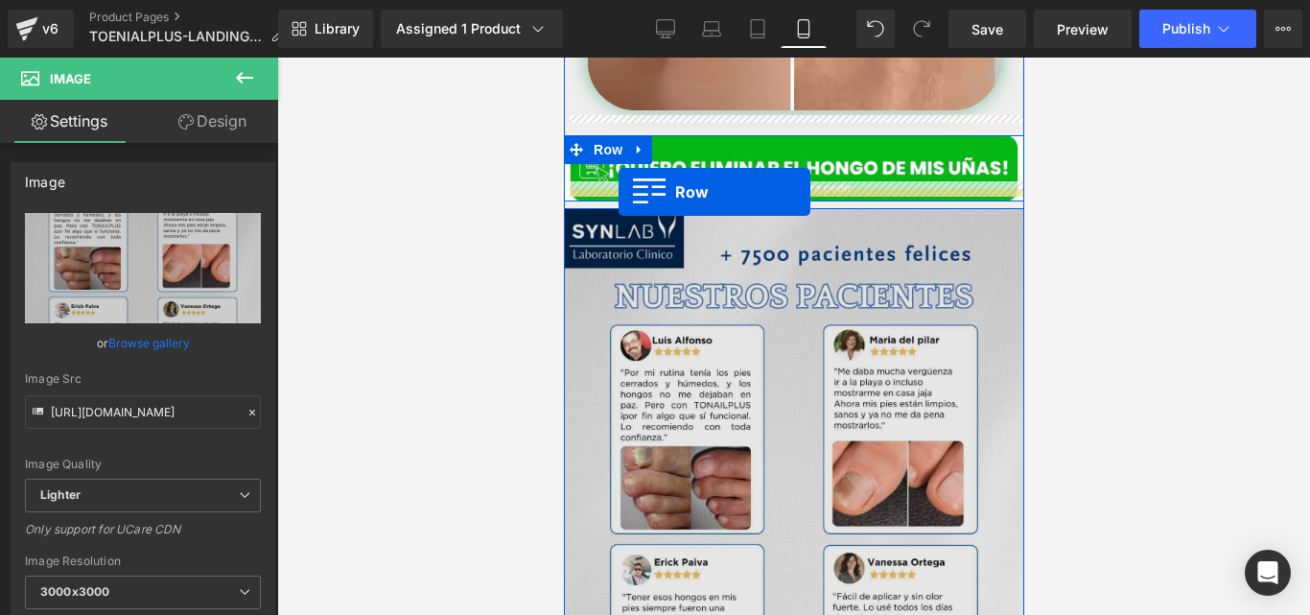
drag, startPoint x: 602, startPoint y: 222, endPoint x: 617, endPoint y: 192, distance: 34.3
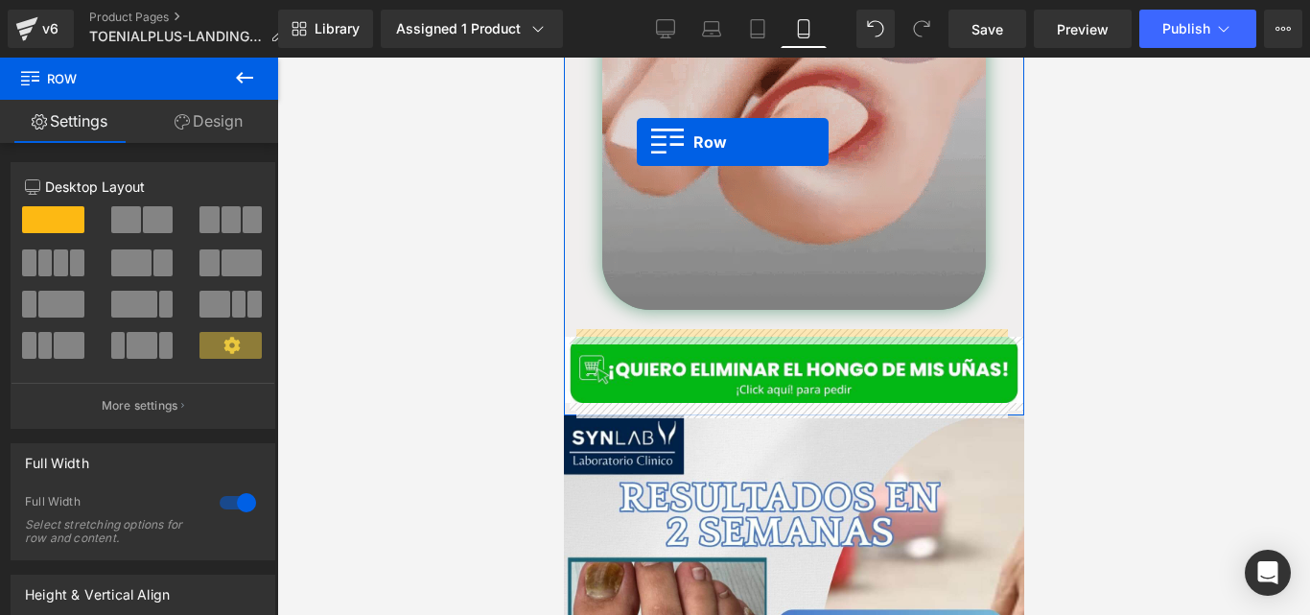
scroll to position [3727, 0]
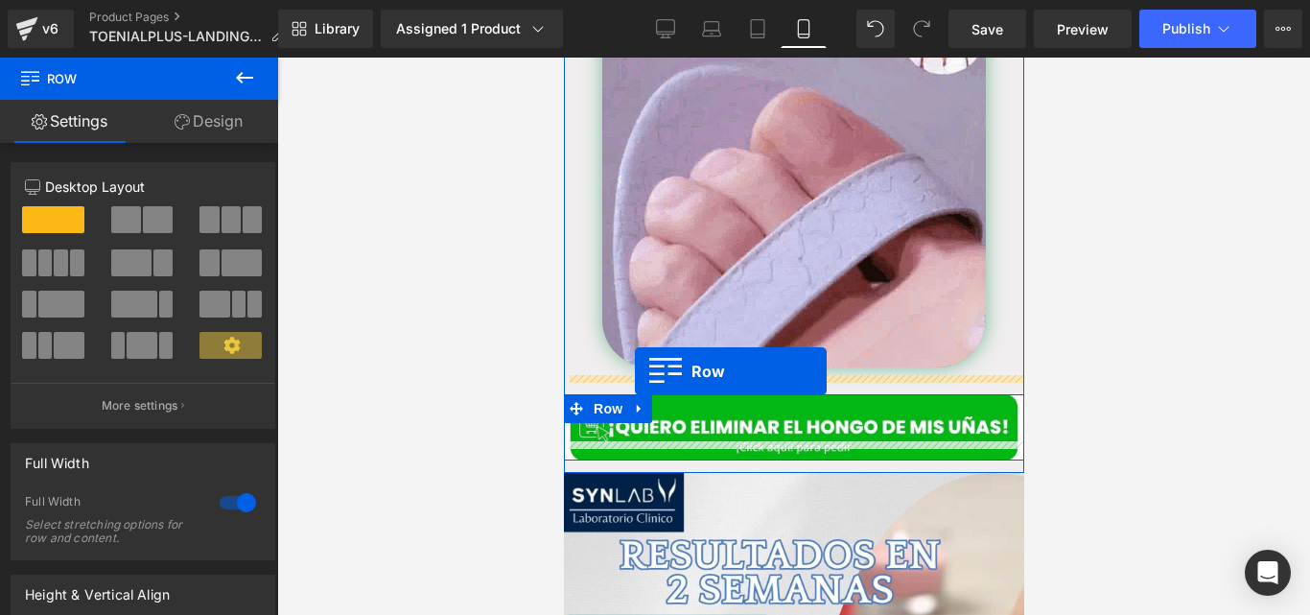
drag, startPoint x: 601, startPoint y: 283, endPoint x: 634, endPoint y: 371, distance: 94.0
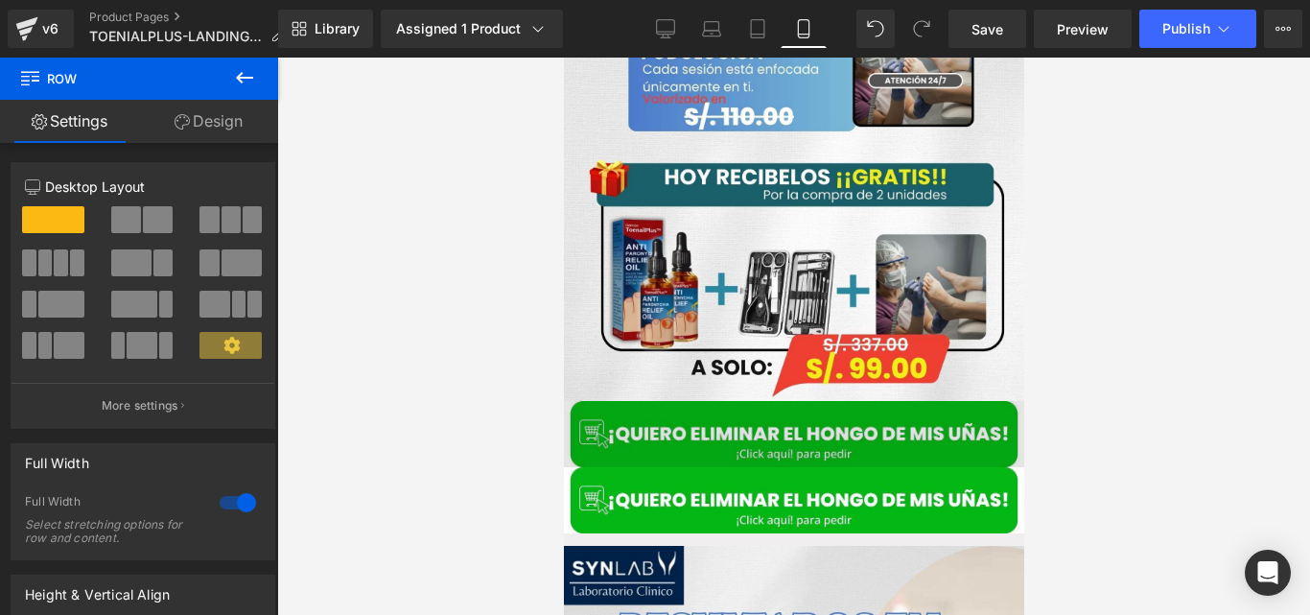
scroll to position [4341, 0]
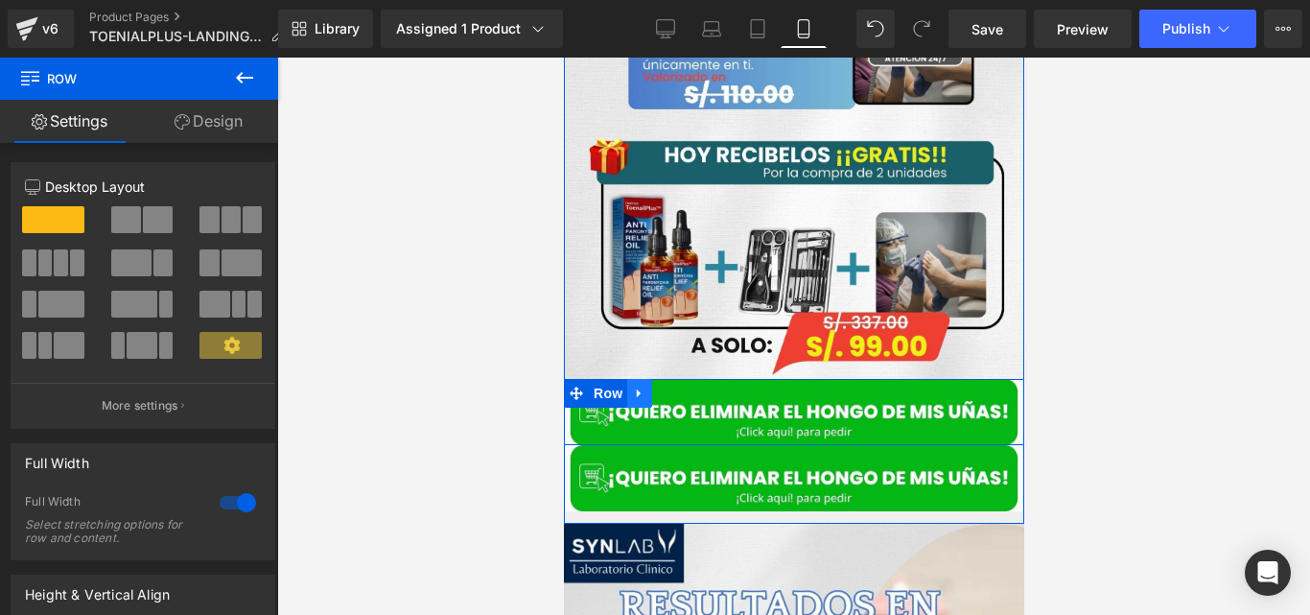
click at [636, 389] on icon at bounding box center [638, 393] width 4 height 9
click at [676, 379] on link at bounding box center [688, 393] width 25 height 29
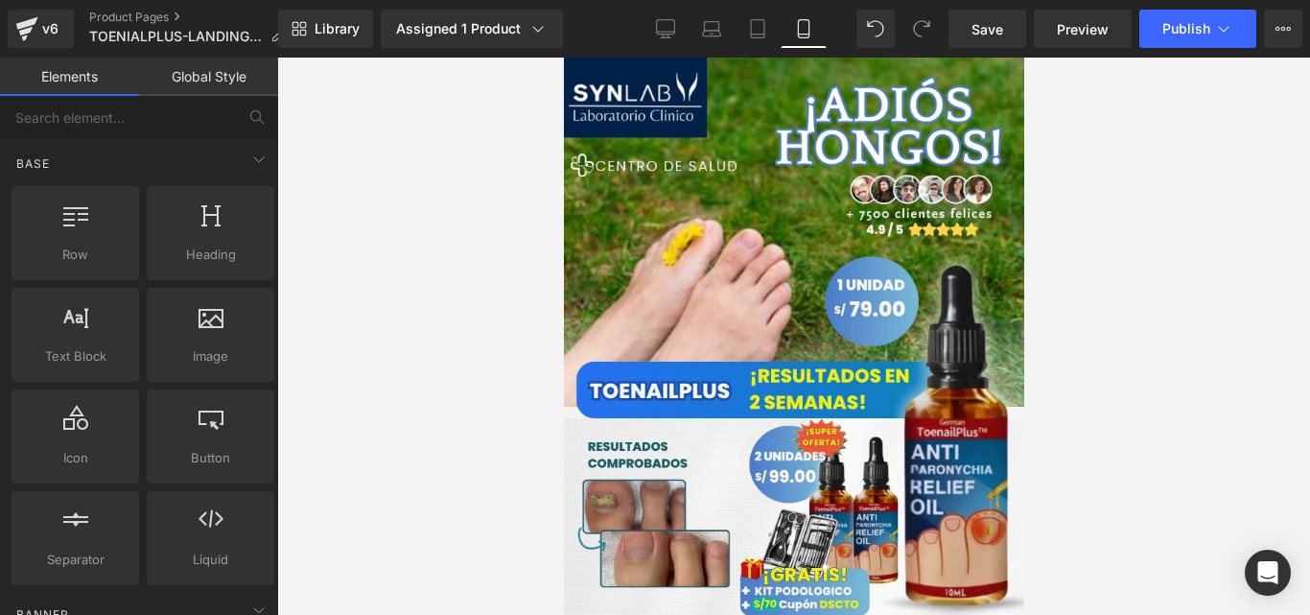
scroll to position [0, 0]
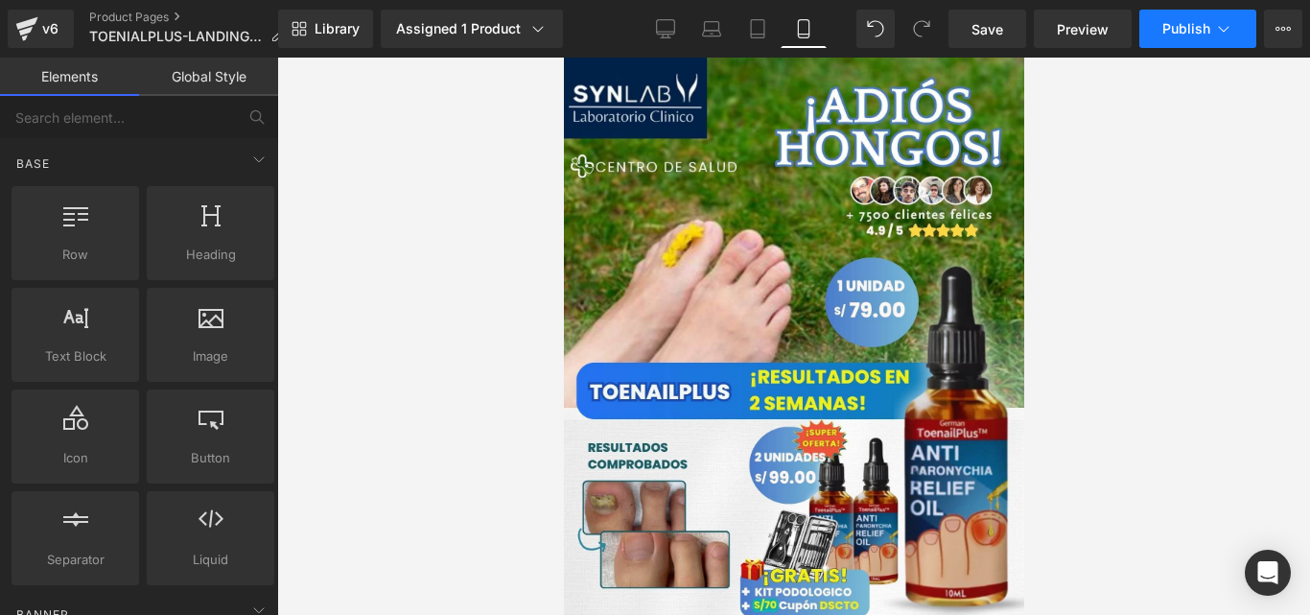
click at [1157, 44] on button "Publish" at bounding box center [1197, 29] width 117 height 38
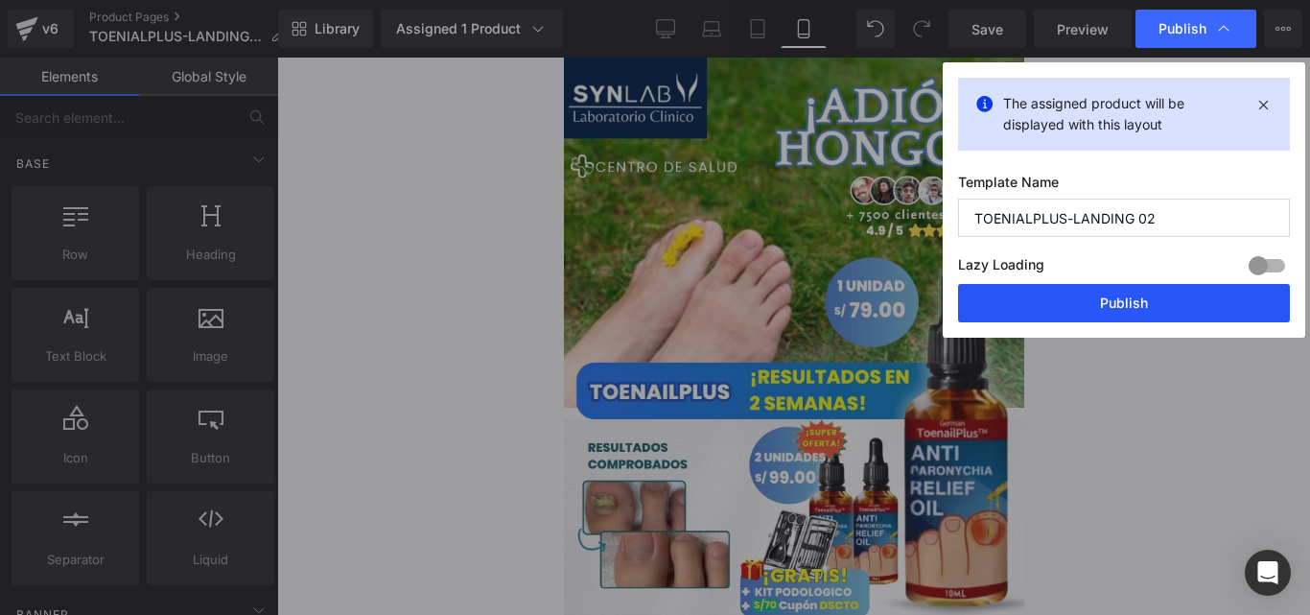
click at [1058, 310] on button "Publish" at bounding box center [1124, 303] width 332 height 38
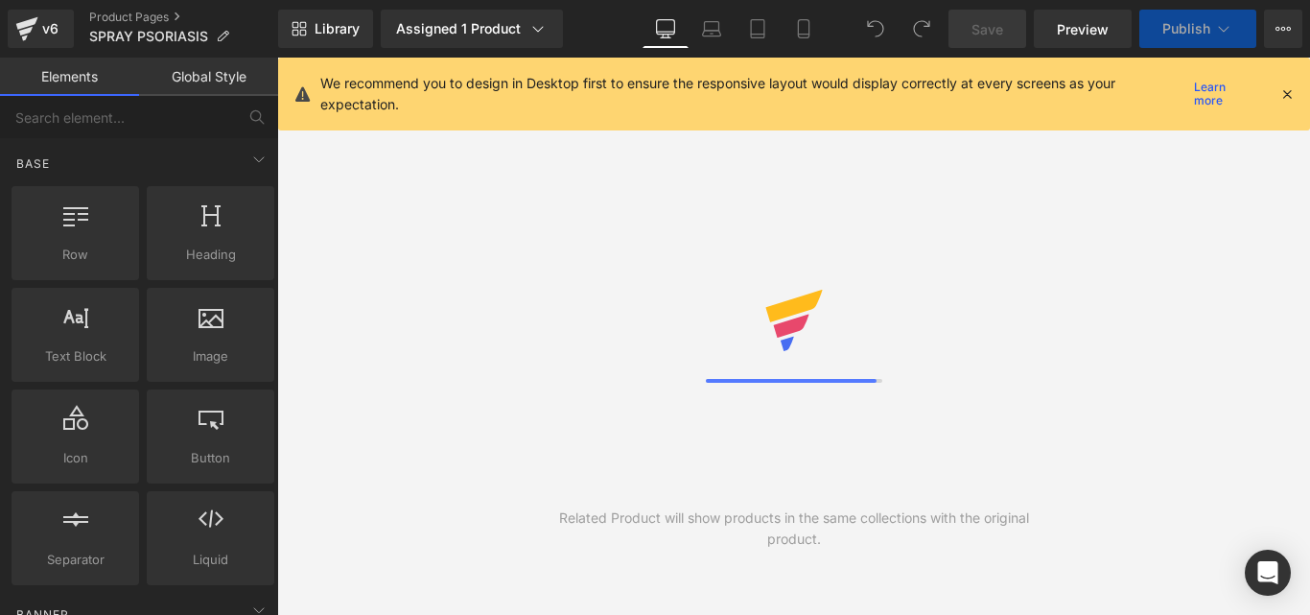
click at [1289, 89] on icon at bounding box center [1286, 93] width 17 height 17
